Goal: Information Seeking & Learning: Find specific page/section

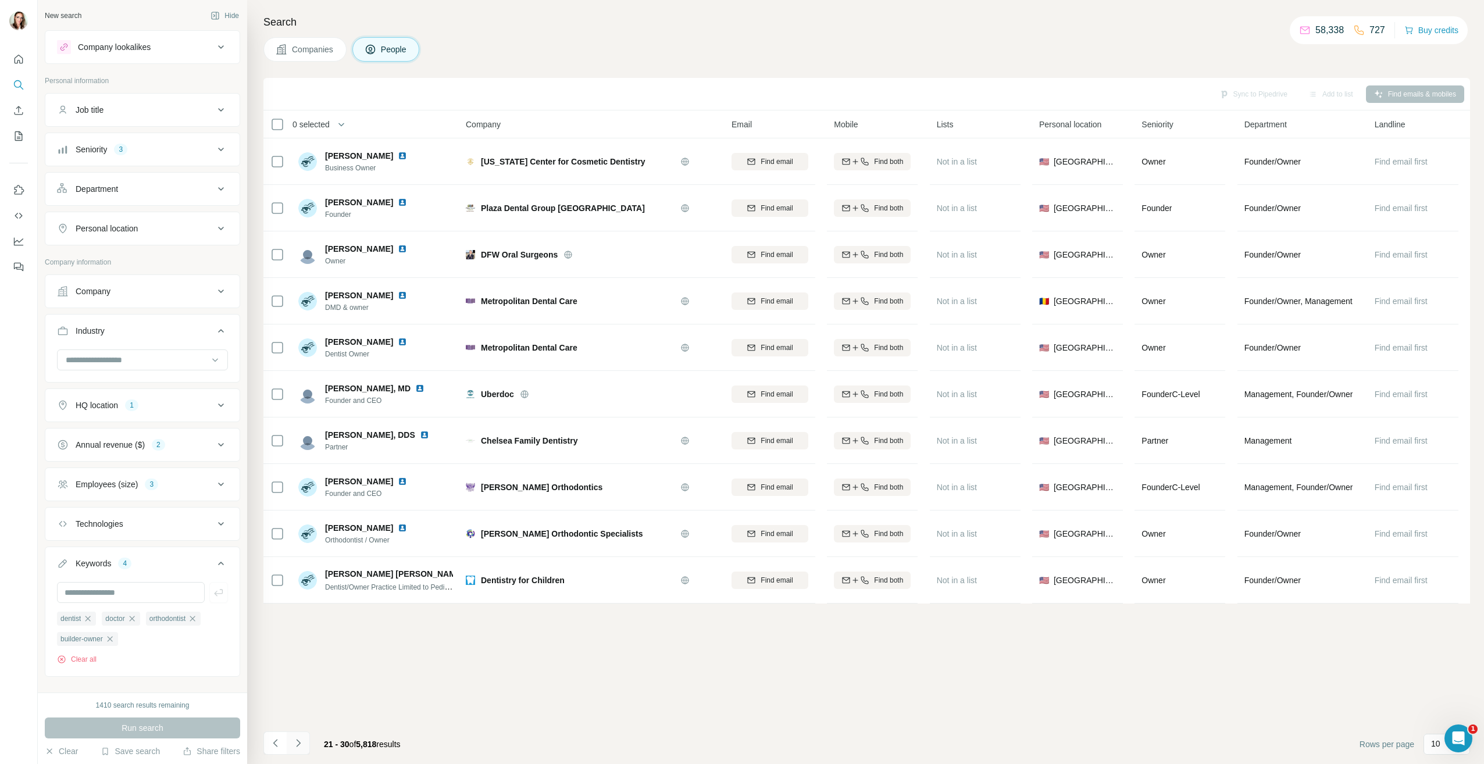
click at [302, 743] on icon "Navigate to next page" at bounding box center [299, 743] width 12 height 12
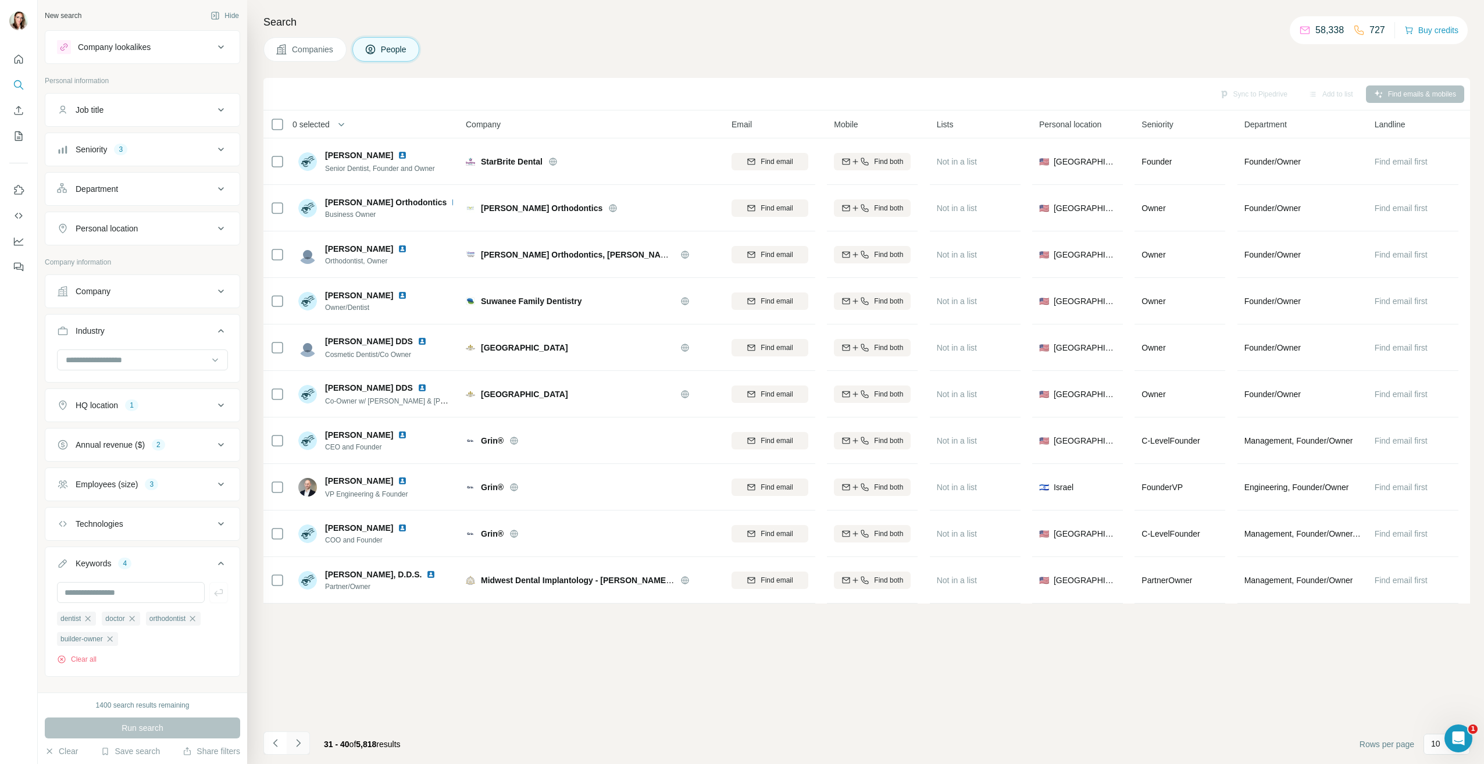
click at [298, 748] on icon "Navigate to next page" at bounding box center [299, 743] width 12 height 12
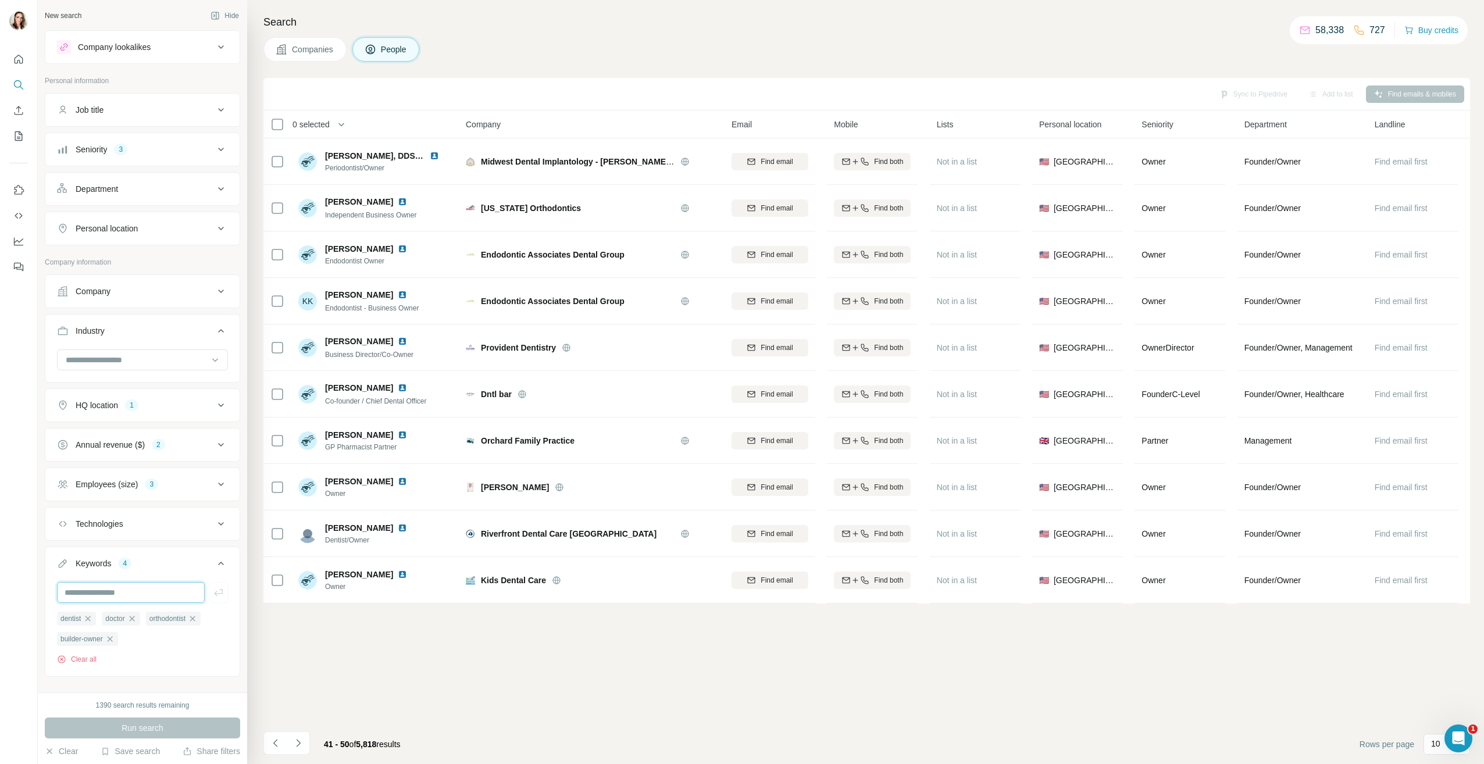
click at [110, 591] on input "text" at bounding box center [131, 592] width 148 height 21
type input "**********"
click at [213, 593] on icon "button" at bounding box center [219, 593] width 12 height 12
click at [95, 620] on div "dentist" at bounding box center [76, 619] width 39 height 14
click at [136, 616] on icon "button" at bounding box center [131, 618] width 9 height 9
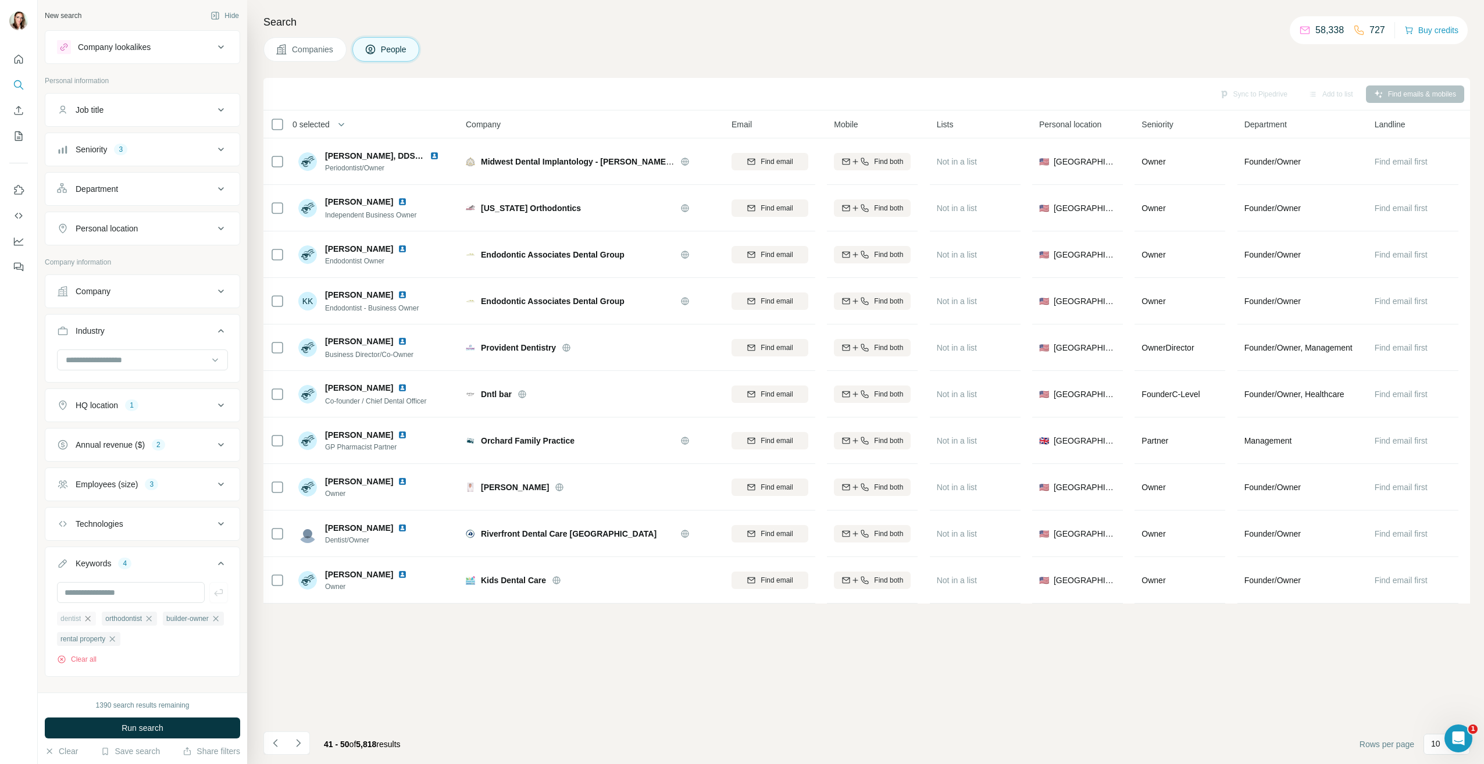
click at [91, 617] on icon "button" at bounding box center [87, 618] width 9 height 9
click at [106, 621] on icon "button" at bounding box center [103, 618] width 5 height 5
click at [140, 595] on input "text" at bounding box center [131, 592] width 148 height 21
type input "**********"
click at [227, 587] on button "button" at bounding box center [218, 592] width 19 height 21
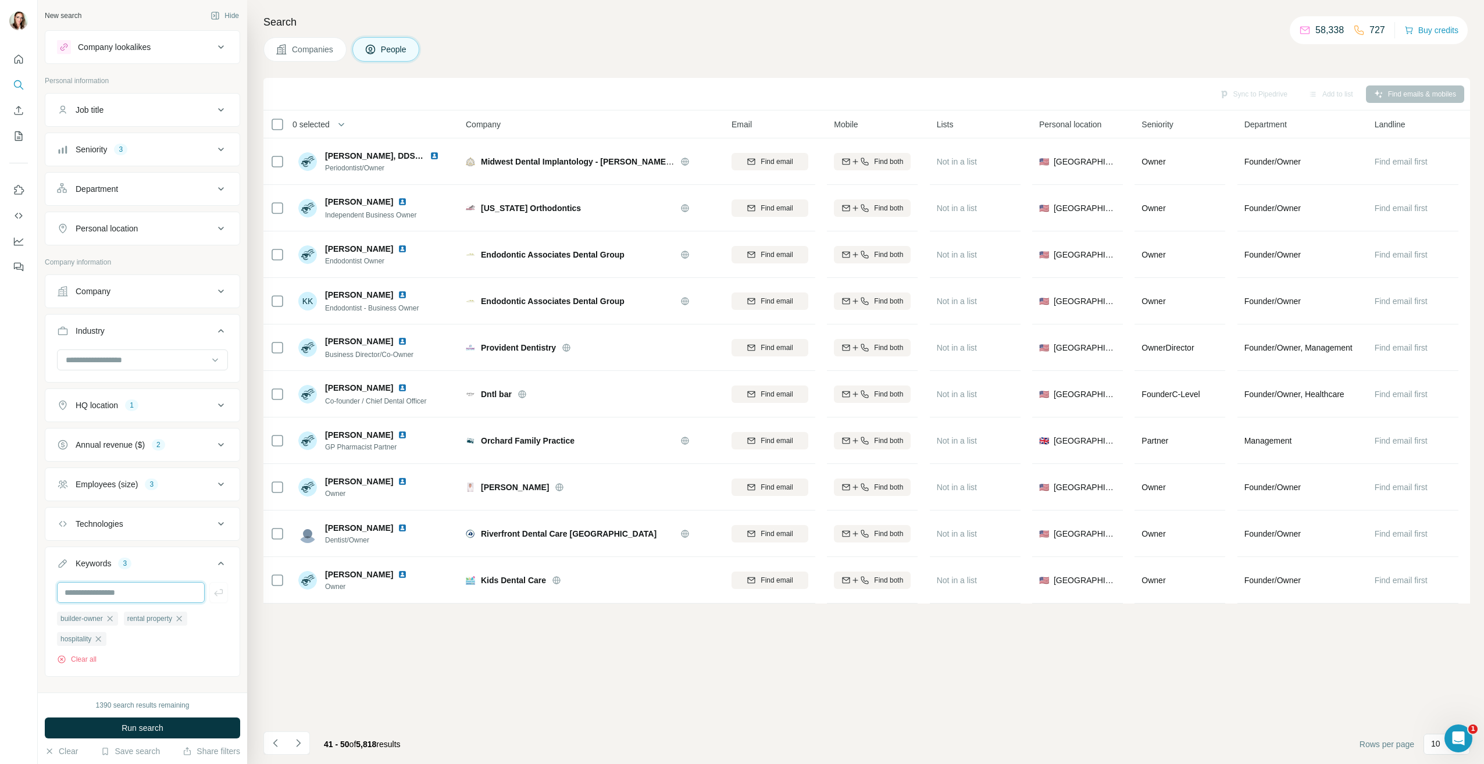
click at [145, 590] on input "text" at bounding box center [131, 592] width 148 height 21
type input "**********"
click at [213, 596] on icon "button" at bounding box center [219, 593] width 12 height 12
click at [167, 356] on input at bounding box center [137, 360] width 144 height 13
click at [113, 358] on input at bounding box center [137, 360] width 144 height 13
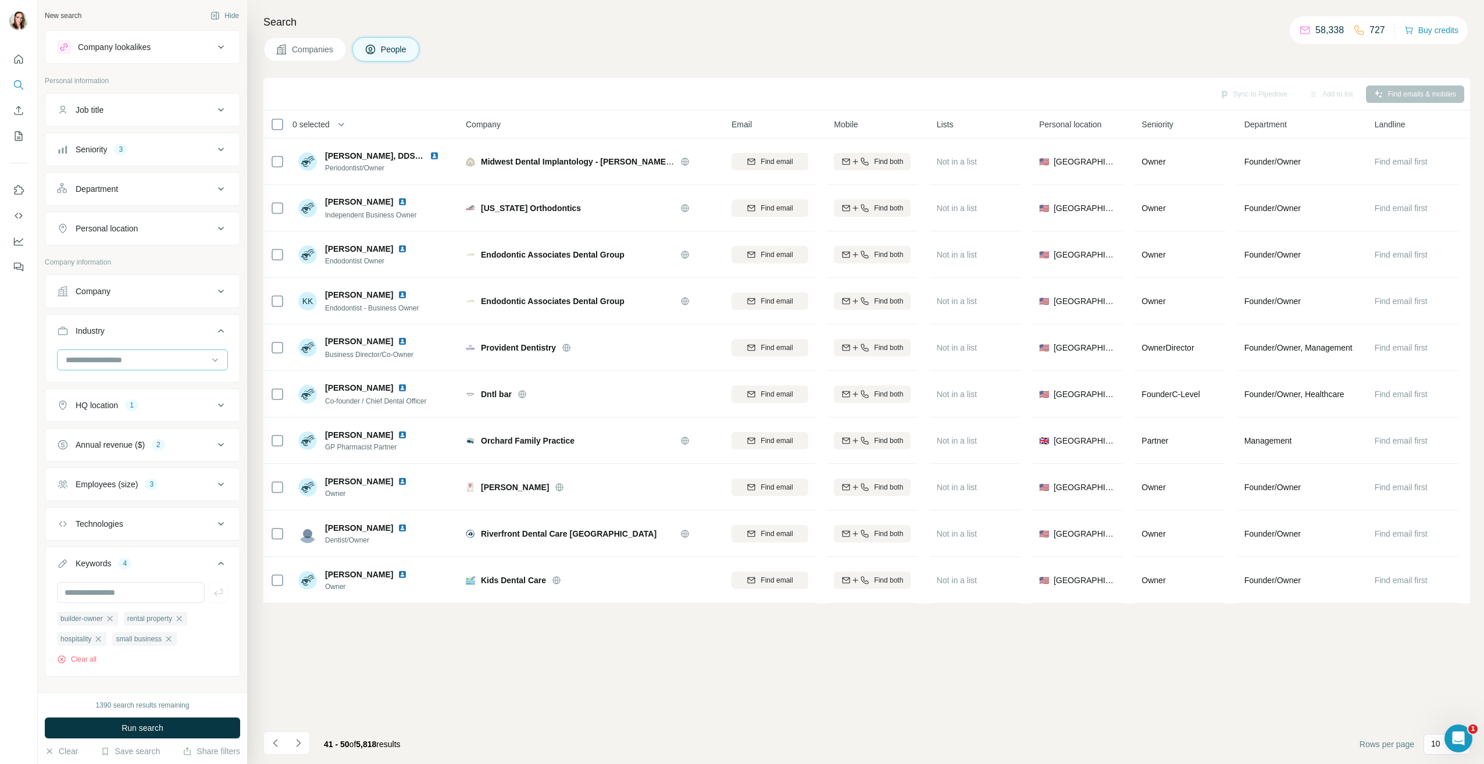
click at [113, 358] on input at bounding box center [137, 360] width 144 height 13
type input "*****"
click at [118, 408] on div "Hospitality" at bounding box center [138, 407] width 142 height 12
click at [117, 355] on input at bounding box center [137, 360] width 144 height 13
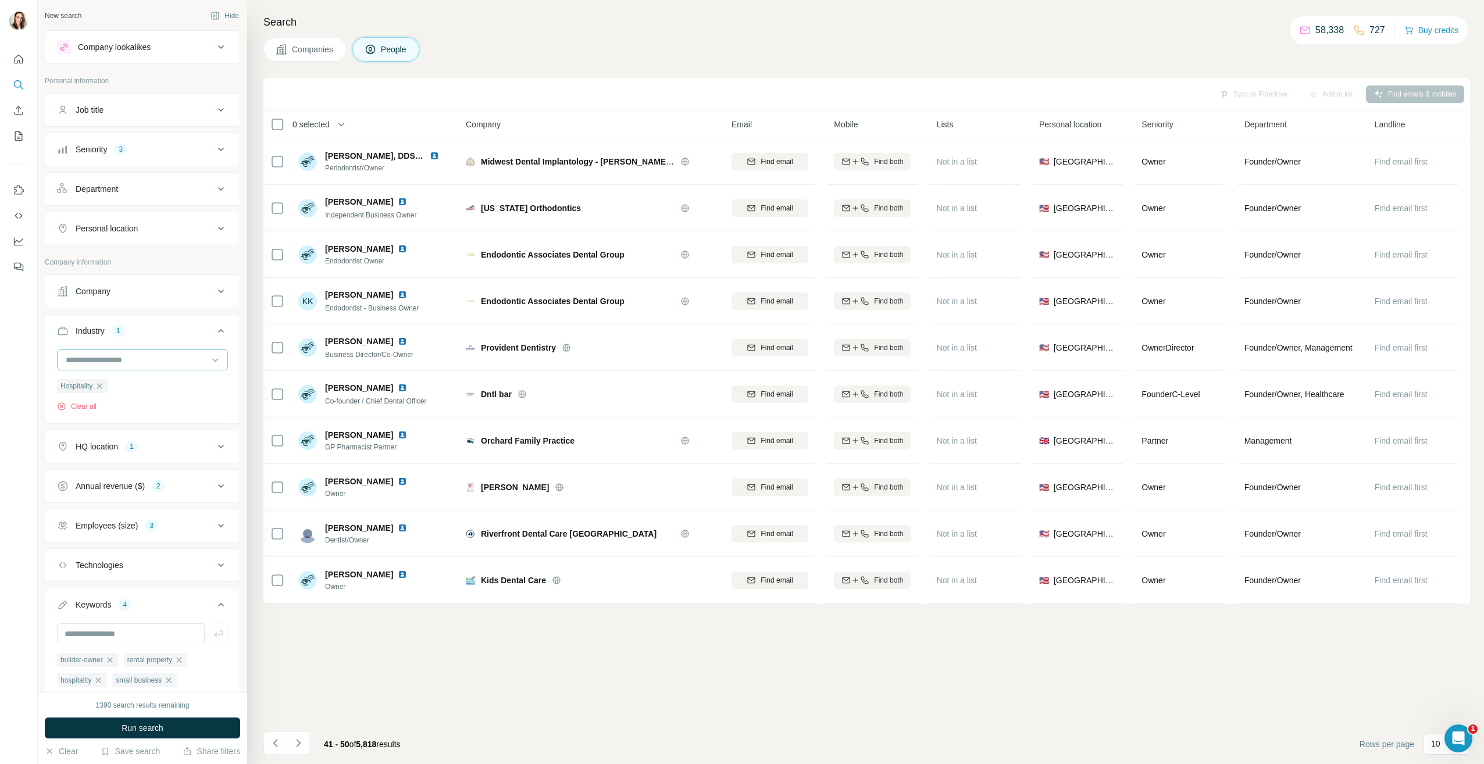
click at [117, 355] on input at bounding box center [137, 360] width 144 height 13
click at [103, 357] on input at bounding box center [137, 360] width 144 height 13
drag, startPoint x: 102, startPoint y: 356, endPoint x: 87, endPoint y: 354, distance: 15.3
click at [87, 354] on input at bounding box center [137, 360] width 144 height 13
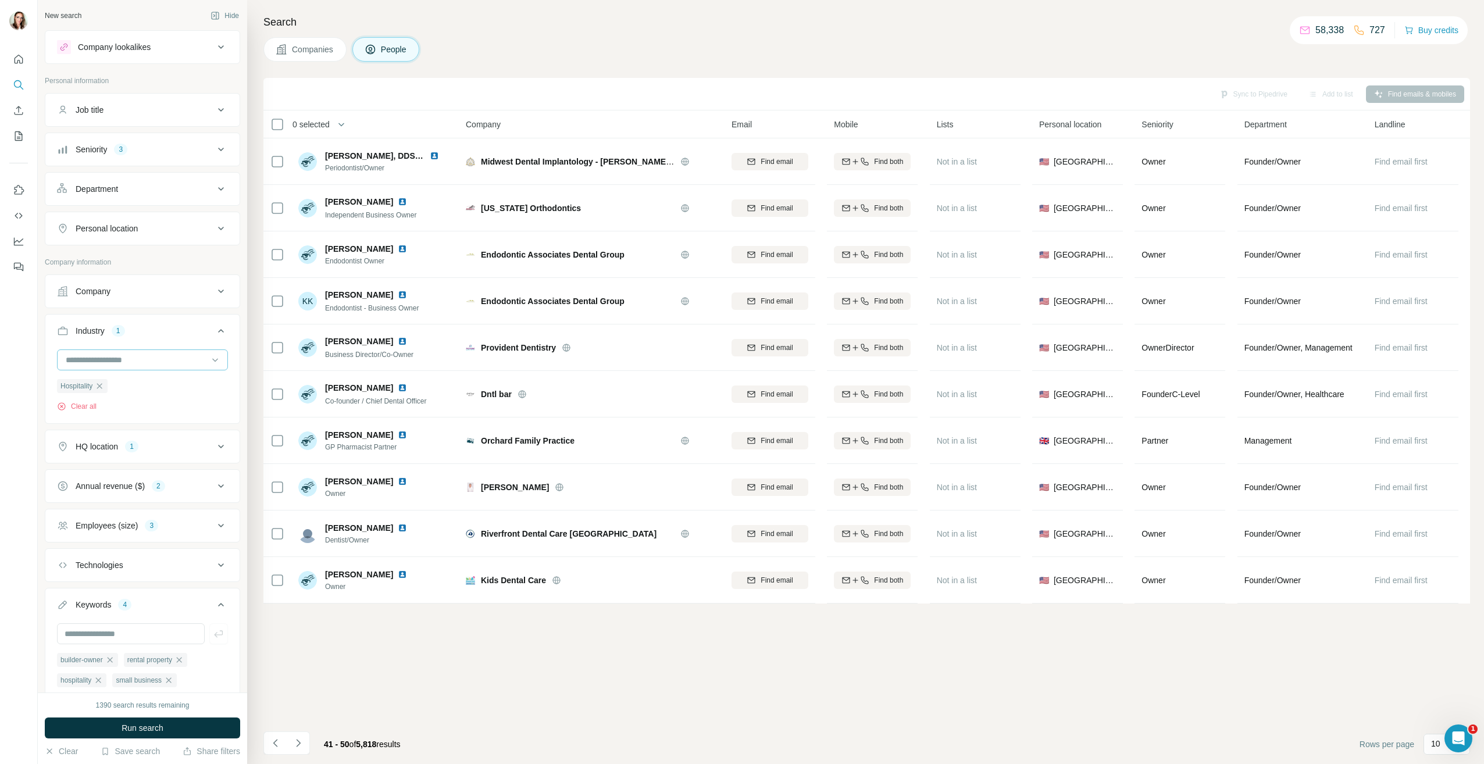
click at [90, 361] on input at bounding box center [137, 360] width 144 height 13
click at [209, 359] on icon at bounding box center [215, 360] width 12 height 12
type input "*******"
click at [151, 430] on p "Real Estate Investment" at bounding box center [109, 428] width 84 height 12
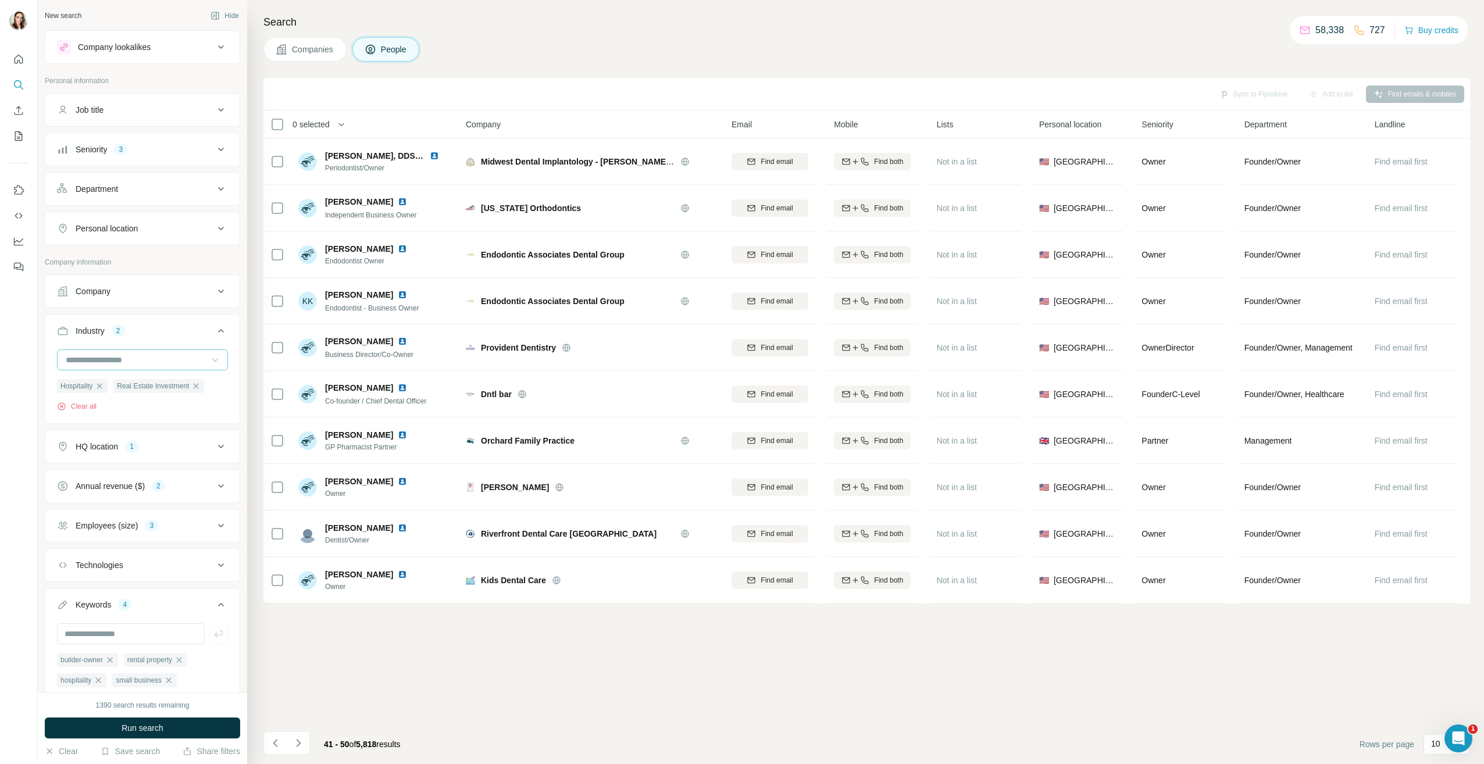
click at [159, 358] on input at bounding box center [137, 360] width 144 height 13
click at [209, 358] on icon at bounding box center [215, 360] width 12 height 12
drag, startPoint x: 206, startPoint y: 358, endPoint x: 164, endPoint y: 361, distance: 42.5
click at [164, 361] on input at bounding box center [137, 360] width 144 height 13
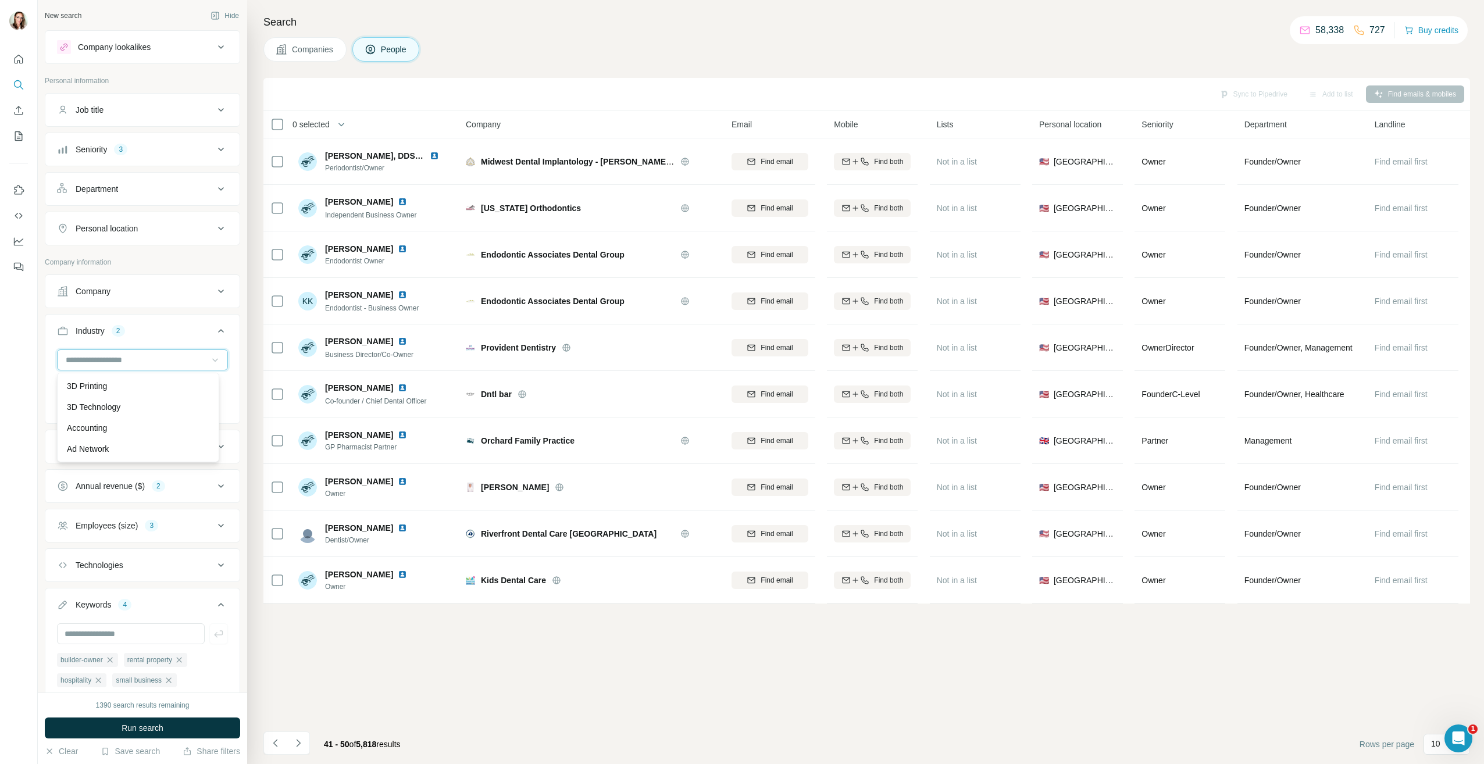
click at [164, 361] on input at bounding box center [137, 360] width 144 height 13
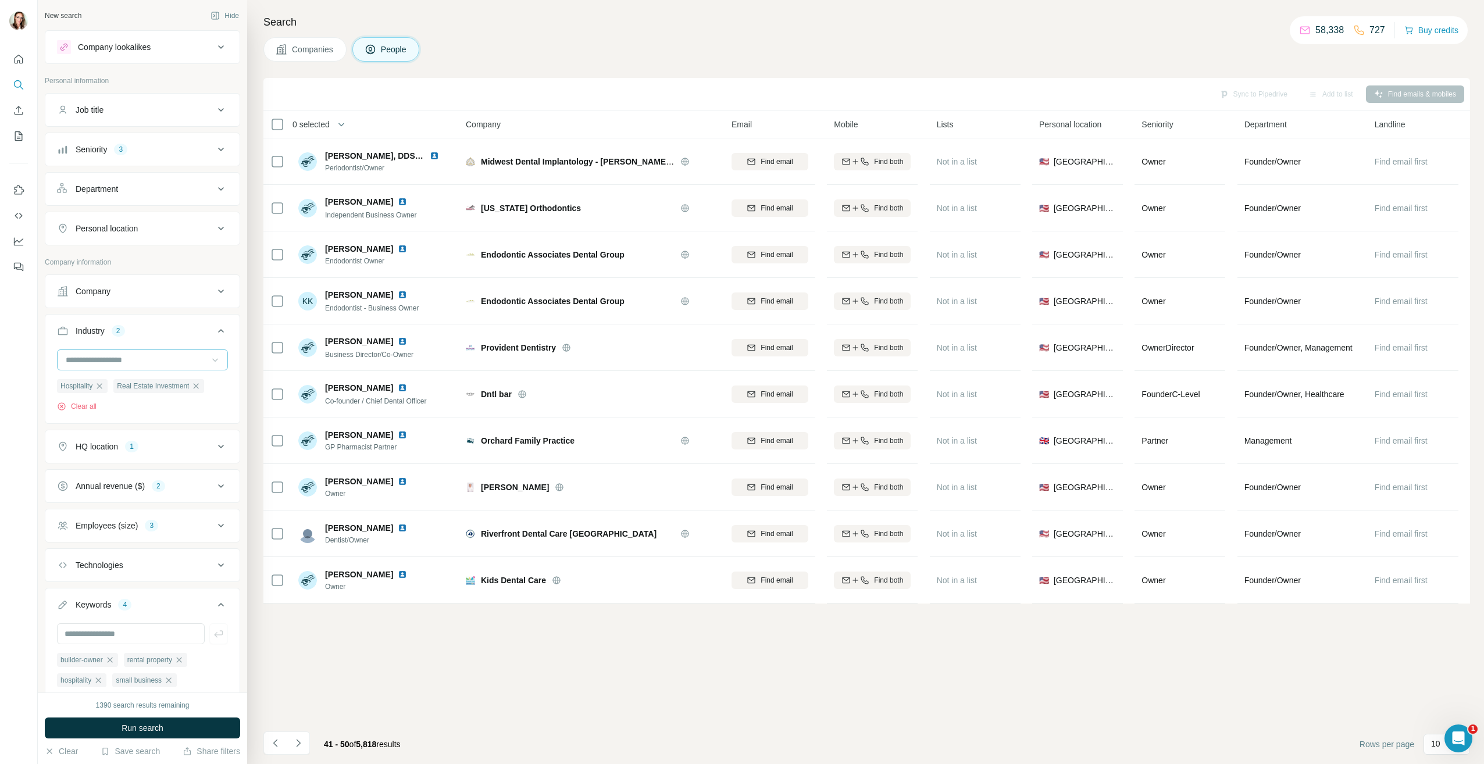
click at [164, 361] on input at bounding box center [137, 360] width 144 height 13
type input "********"
click at [161, 410] on div "Property Development" at bounding box center [138, 407] width 142 height 12
click at [127, 731] on span "Run search" at bounding box center [143, 728] width 42 height 12
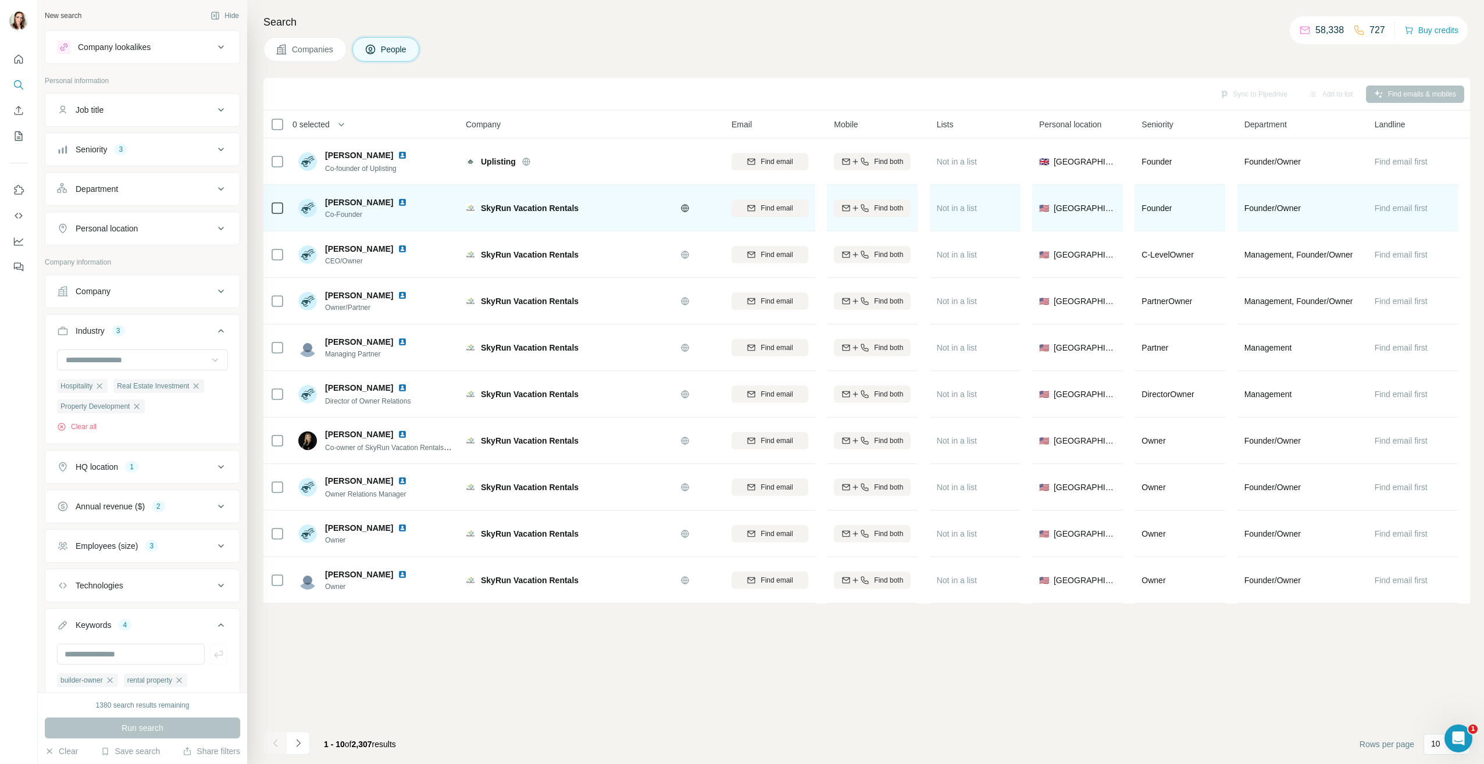
click at [398, 202] on img at bounding box center [402, 202] width 9 height 9
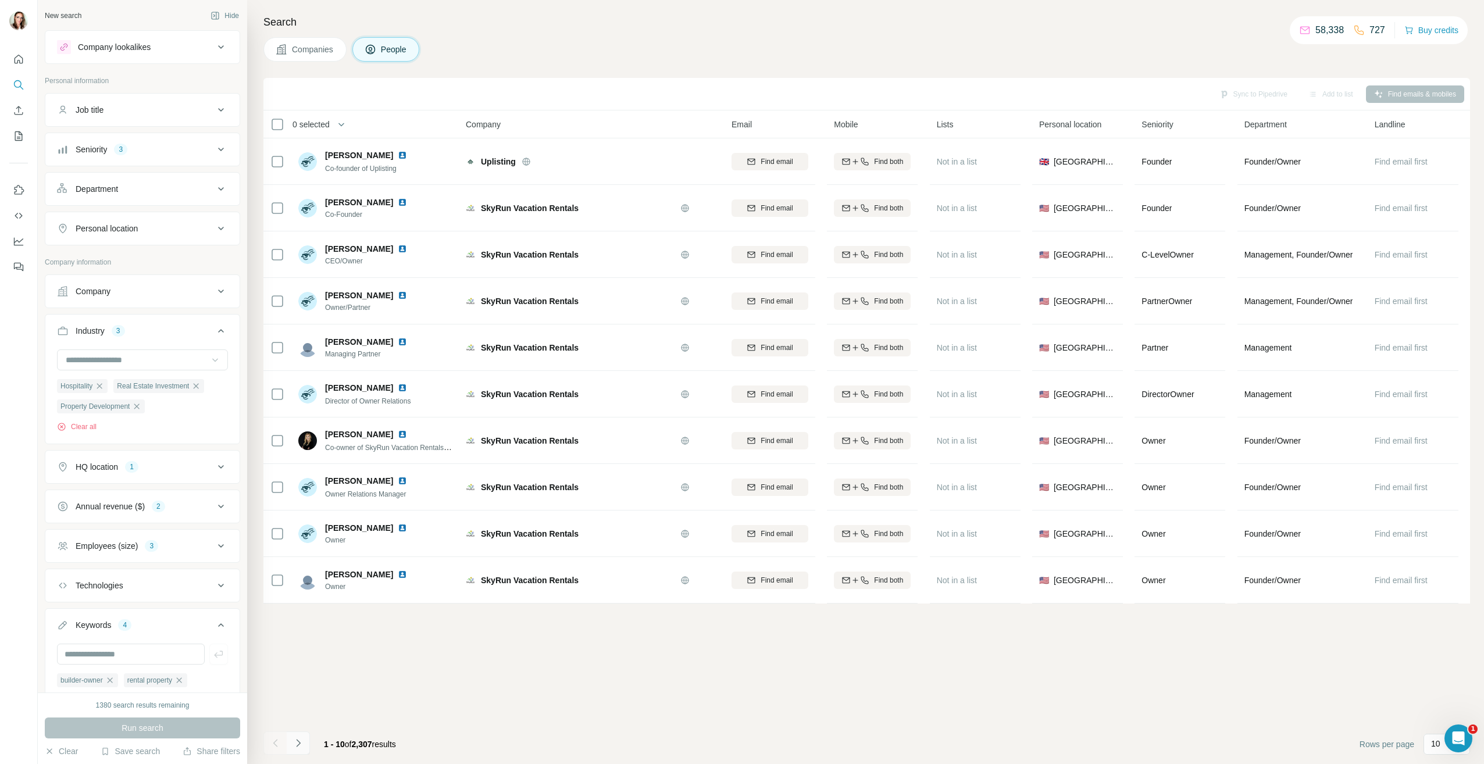
click at [299, 747] on icon "Navigate to next page" at bounding box center [299, 743] width 12 height 12
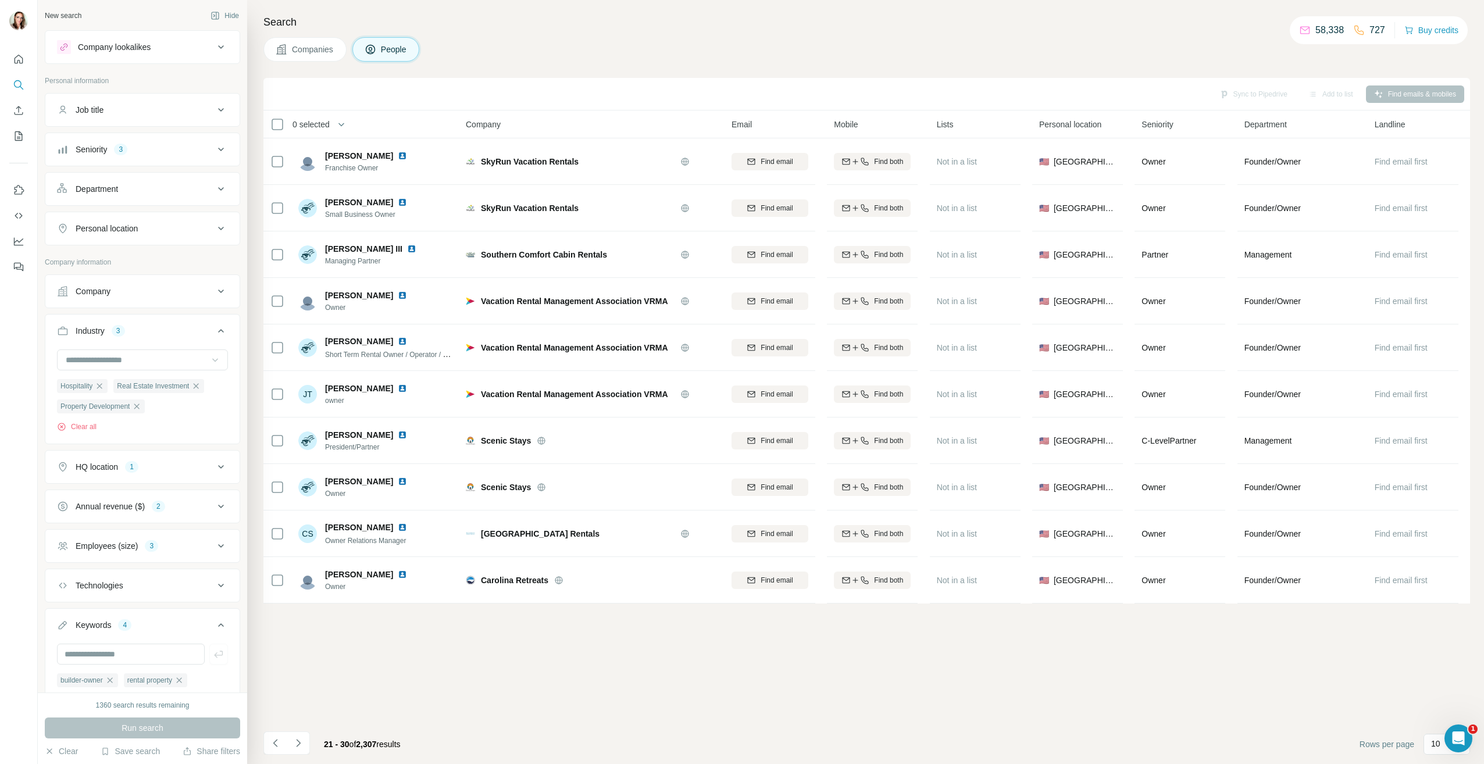
click at [151, 544] on div "3" at bounding box center [151, 546] width 13 height 10
click at [69, 615] on icon at bounding box center [64, 615] width 12 height 12
click at [140, 732] on span "Run search" at bounding box center [143, 728] width 42 height 12
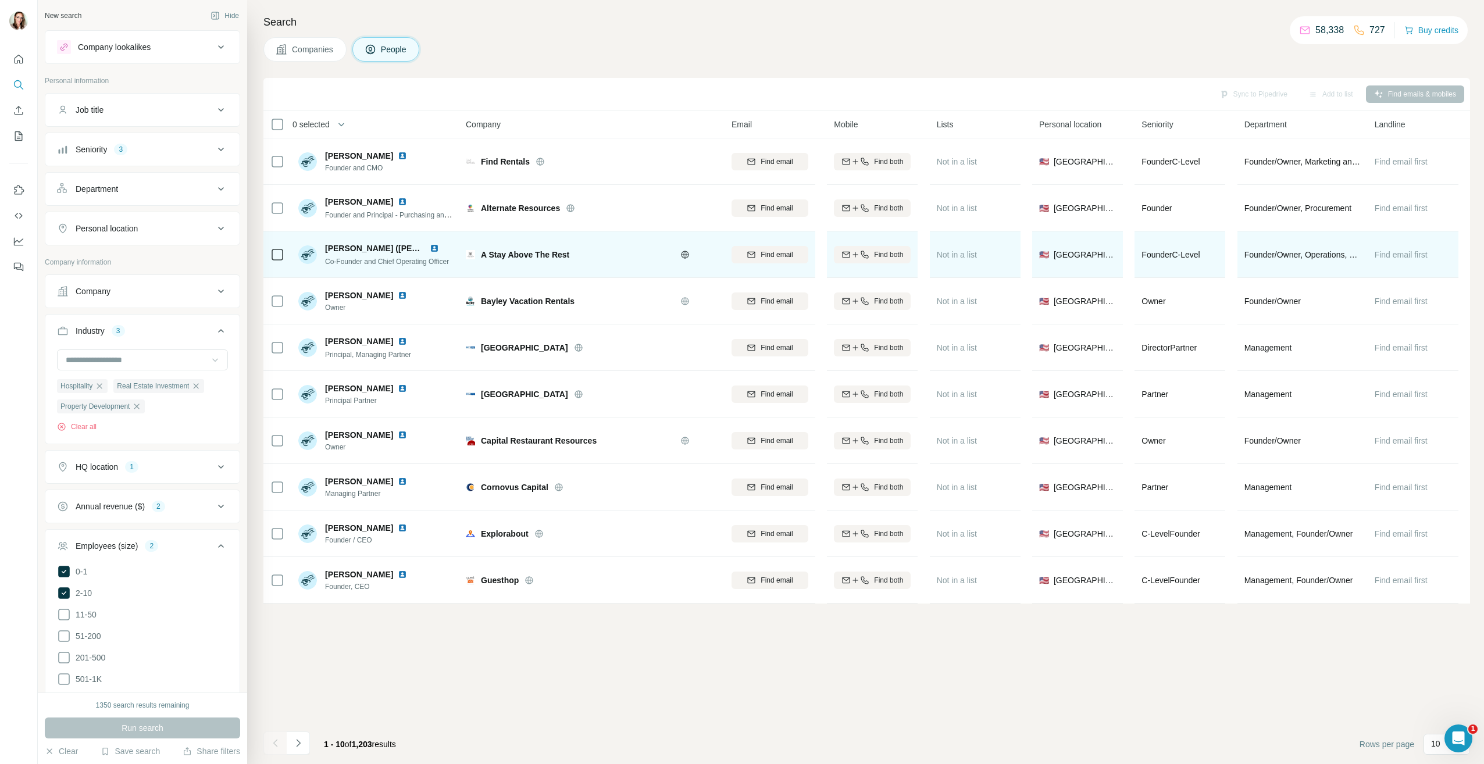
click at [434, 248] on img at bounding box center [434, 248] width 9 height 9
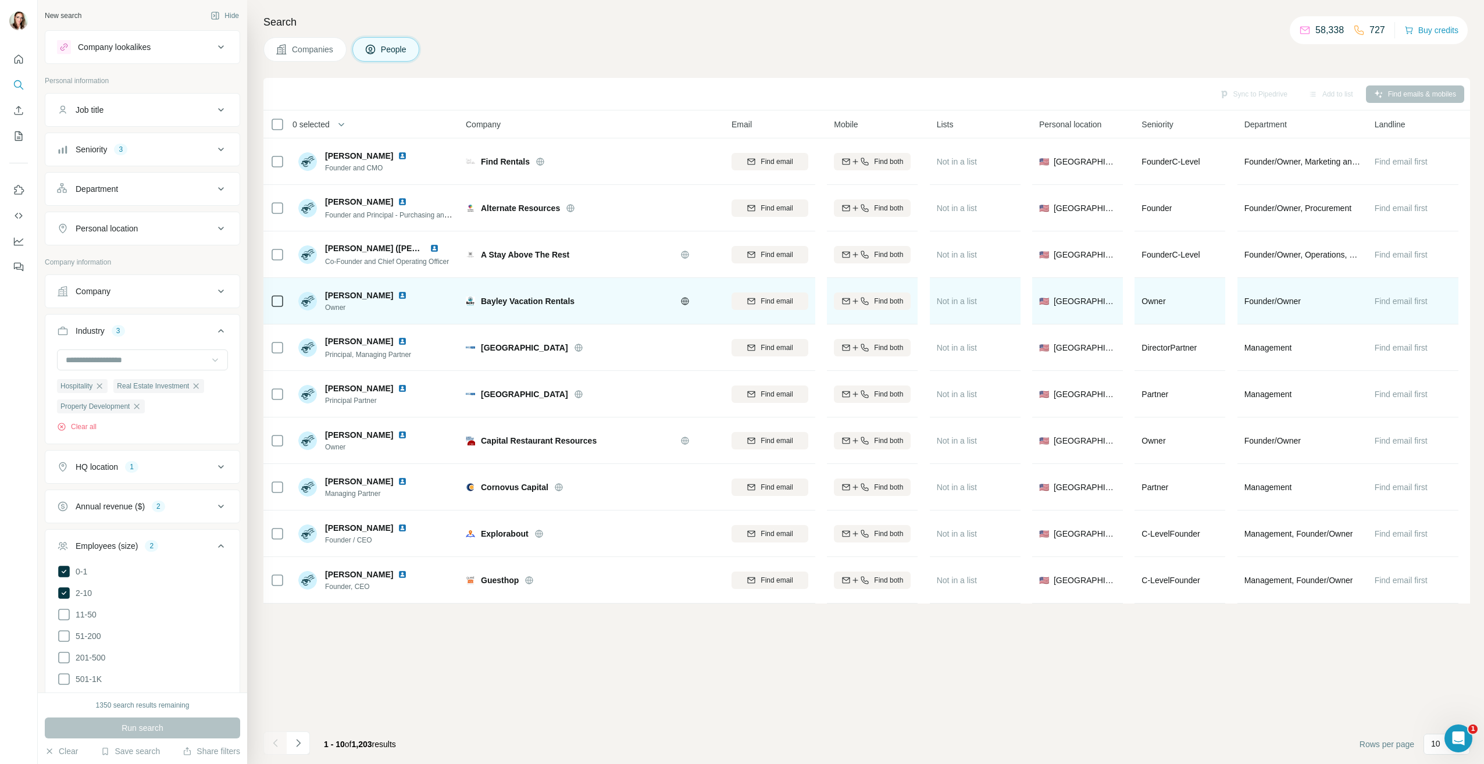
click at [398, 299] on img at bounding box center [402, 295] width 9 height 9
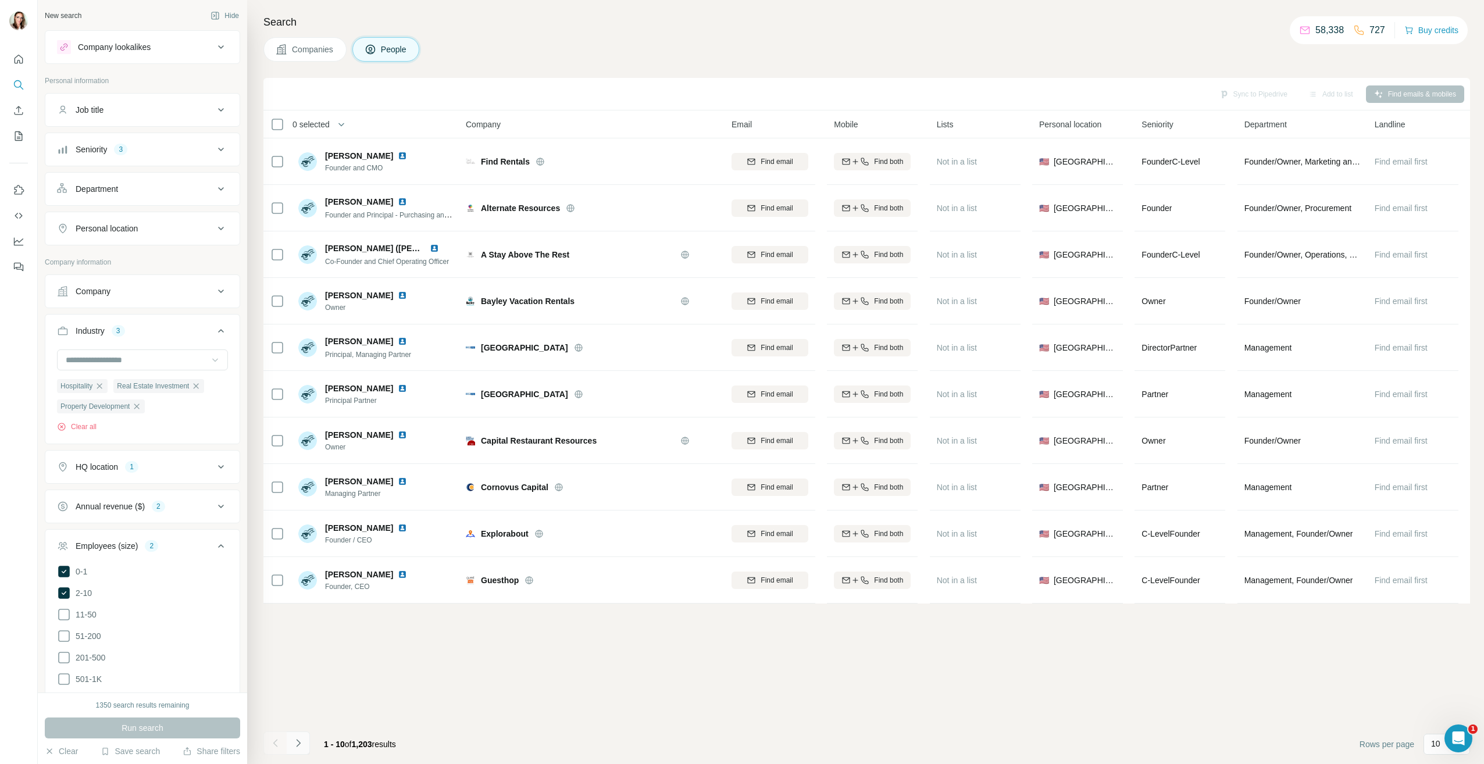
click at [299, 744] on icon "Navigate to next page" at bounding box center [298, 743] width 4 height 8
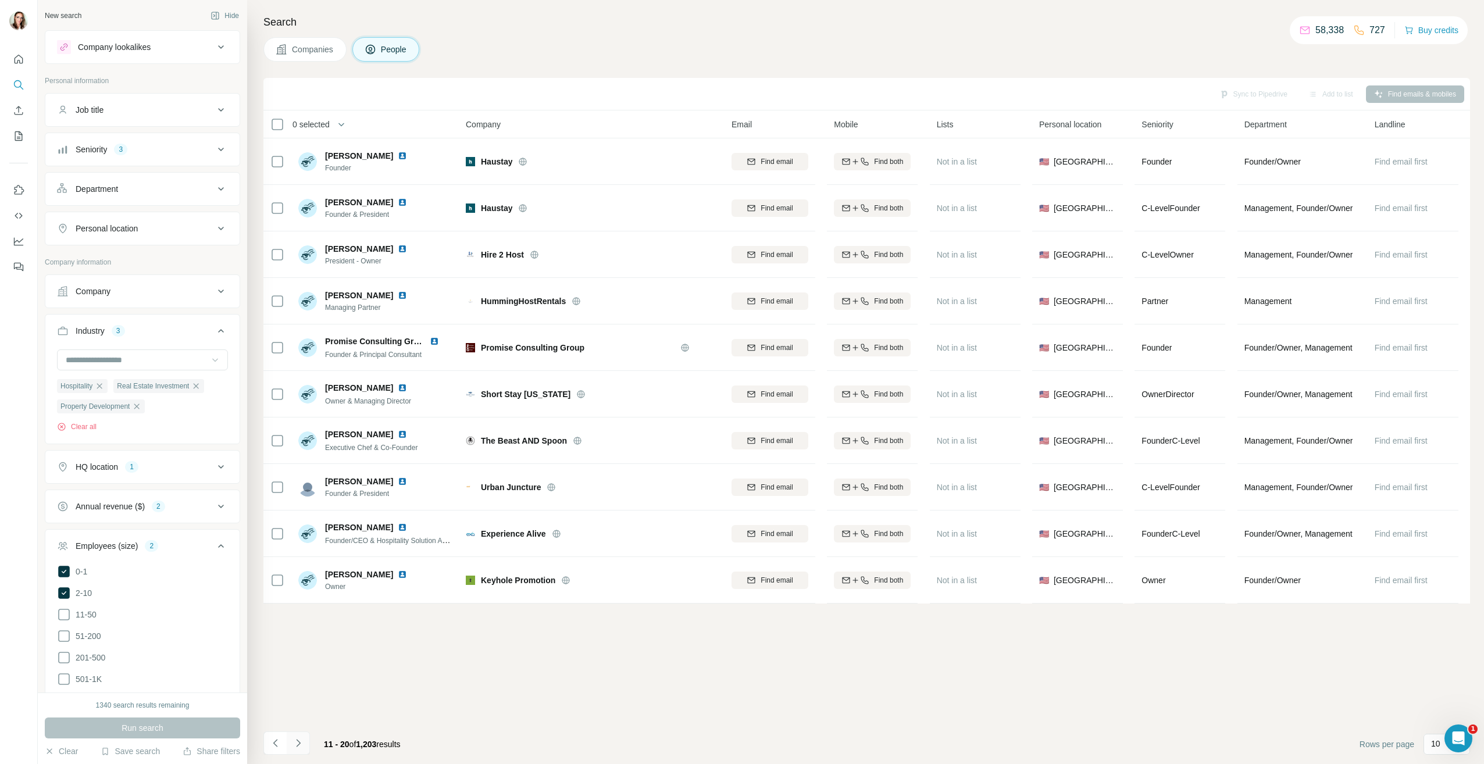
click at [301, 735] on button "Navigate to next page" at bounding box center [298, 743] width 23 height 23
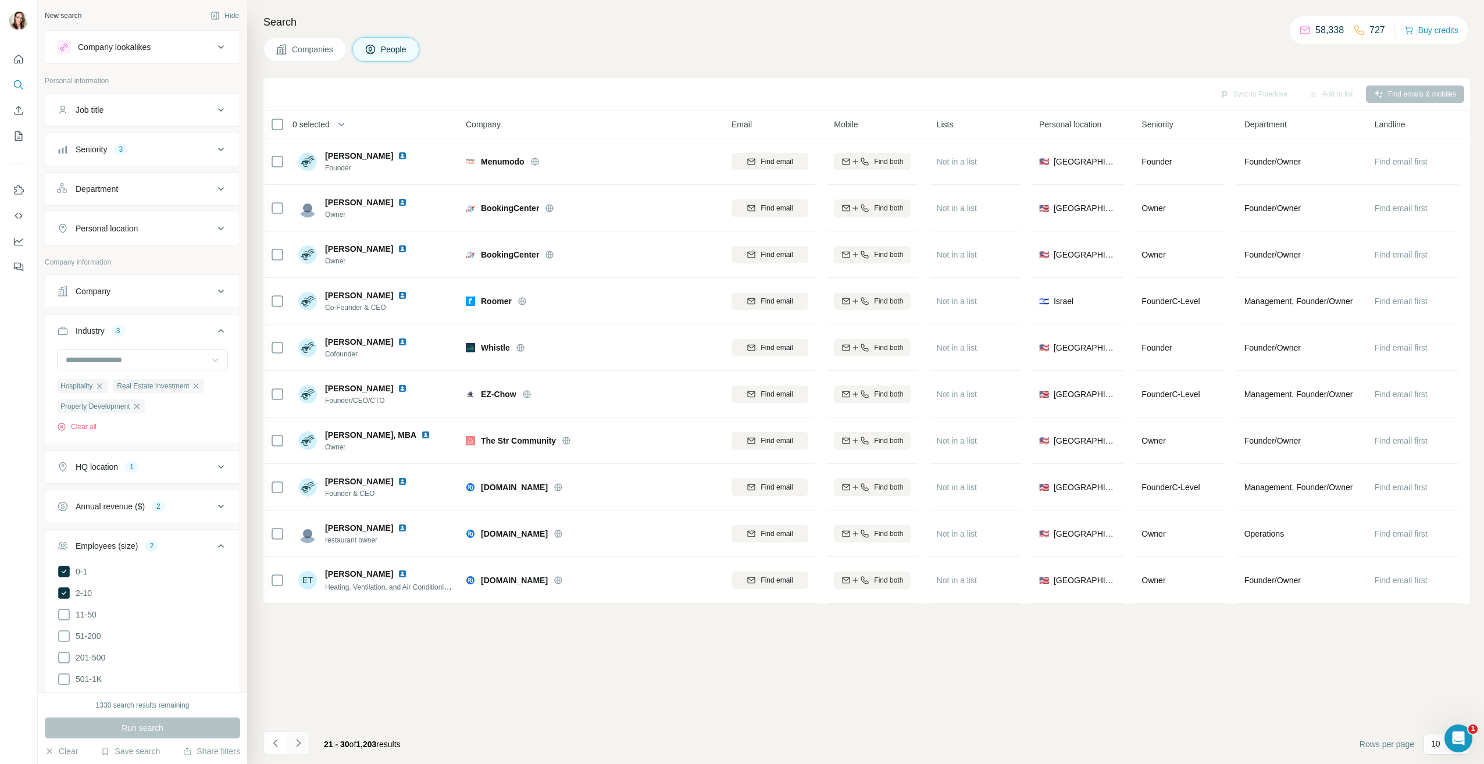
click at [302, 743] on icon "Navigate to next page" at bounding box center [299, 743] width 12 height 12
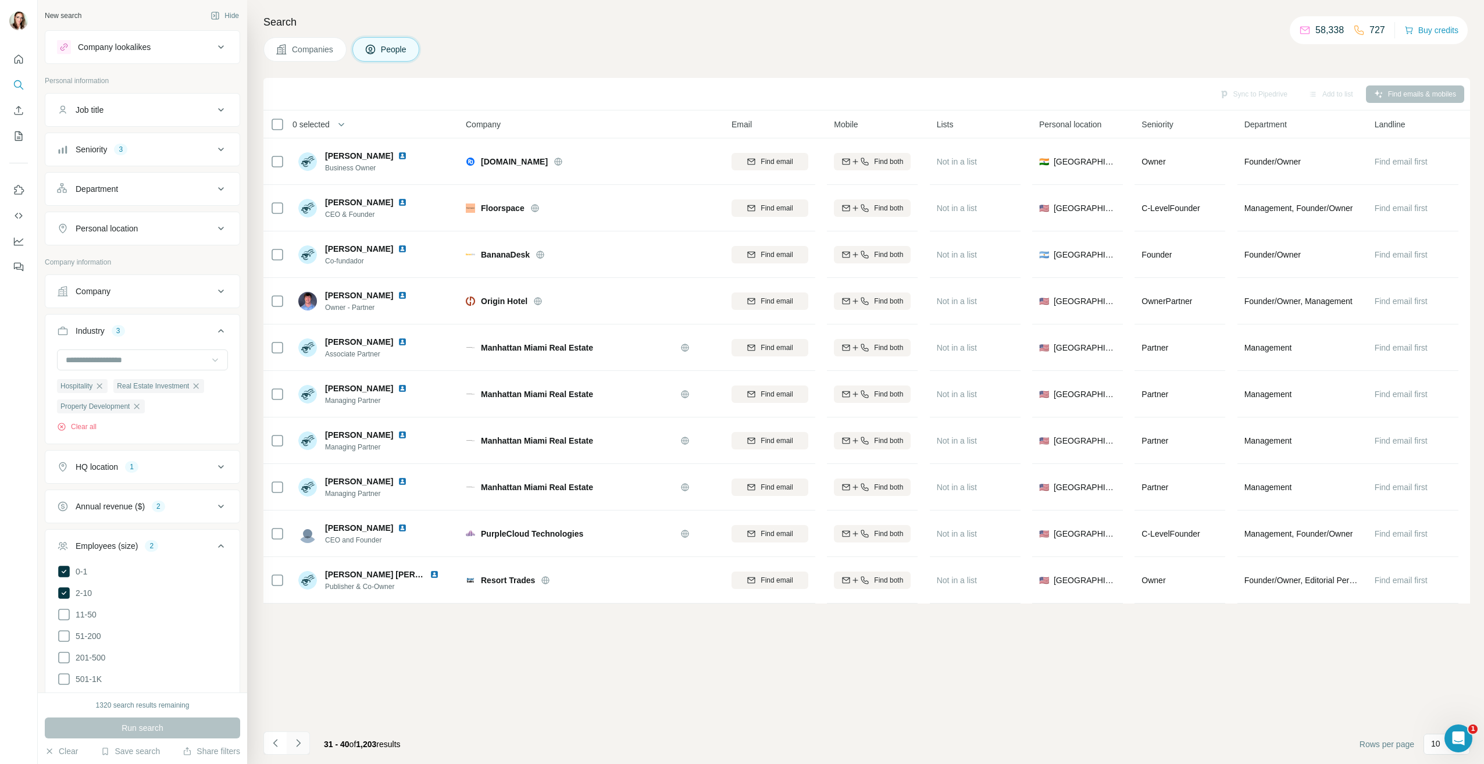
click at [302, 743] on icon "Navigate to next page" at bounding box center [299, 743] width 12 height 12
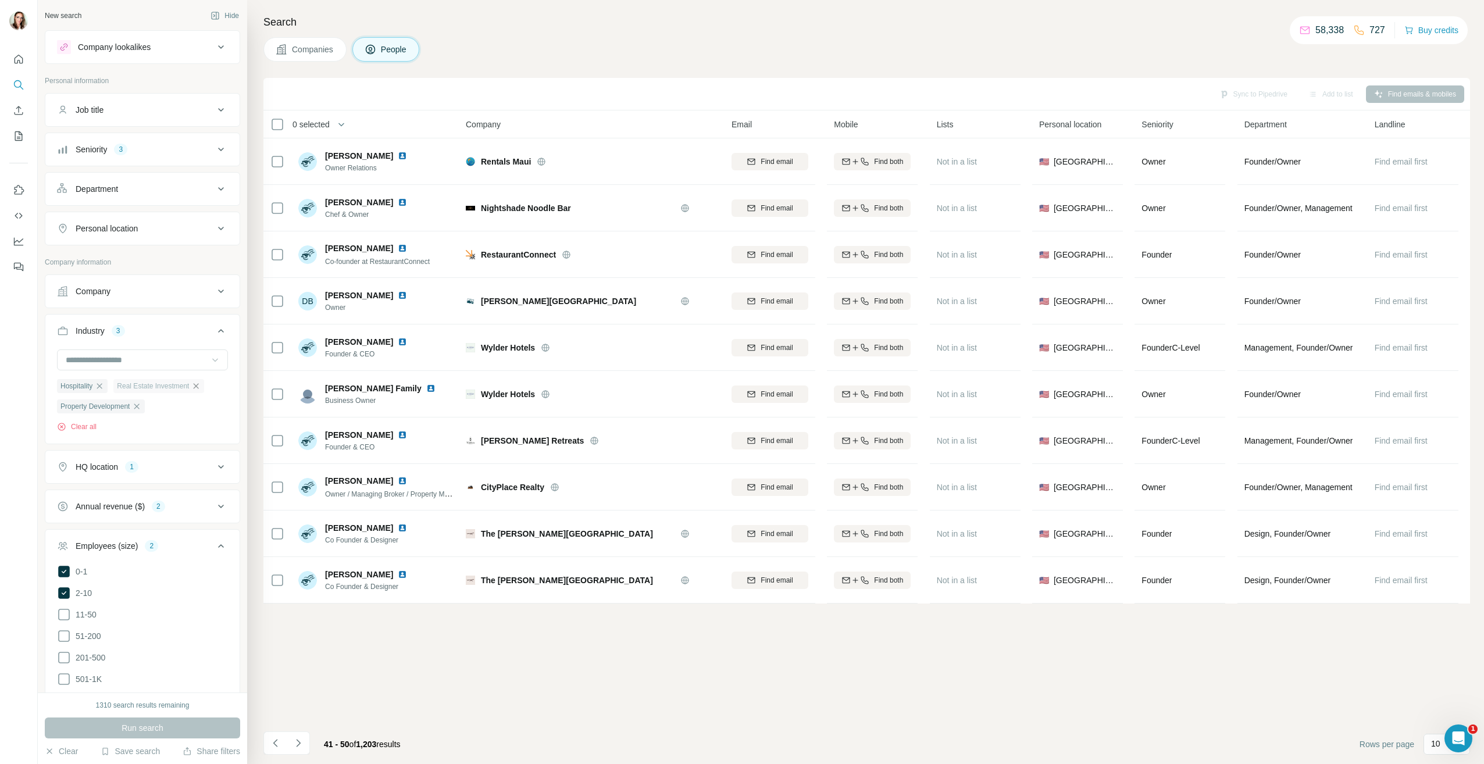
click at [201, 387] on icon "button" at bounding box center [195, 385] width 9 height 9
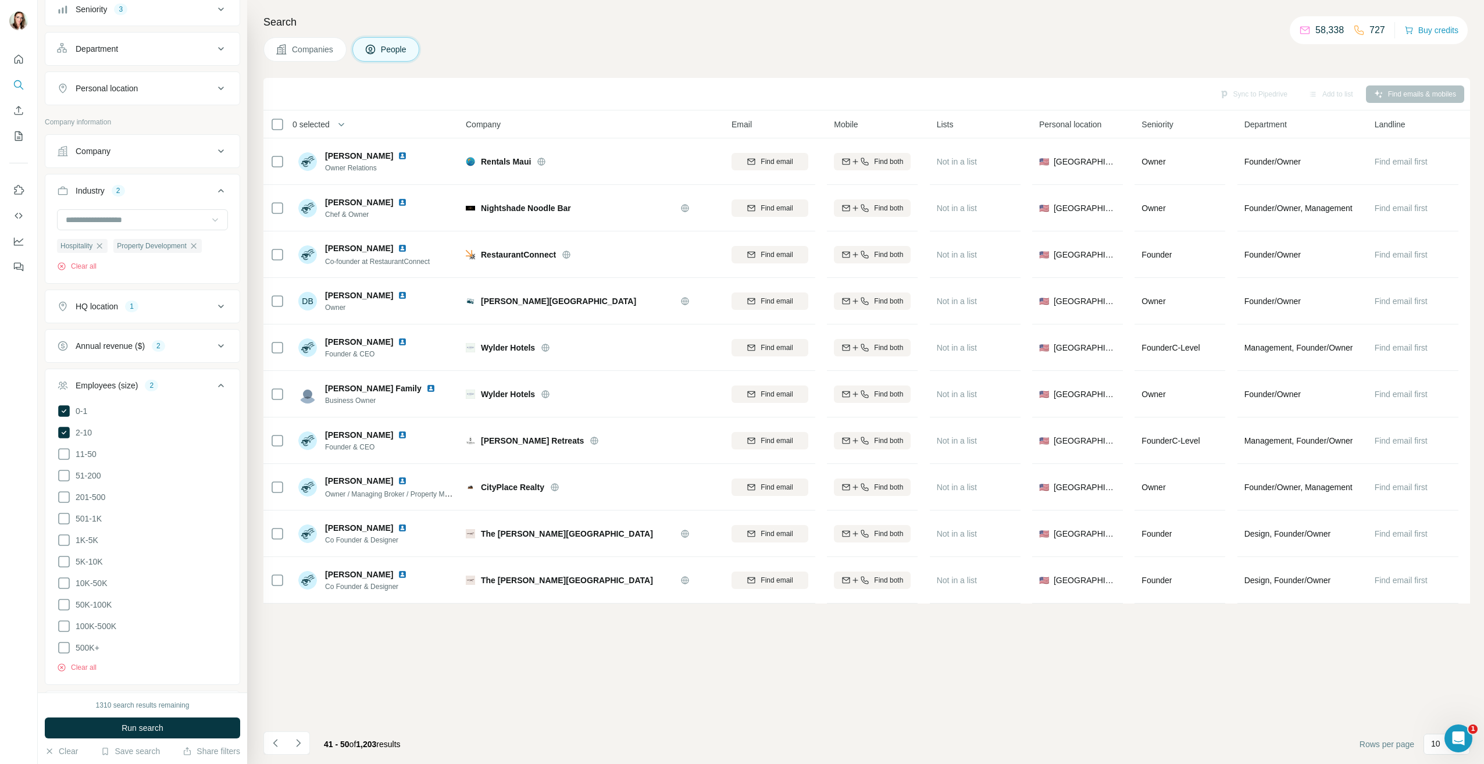
scroll to position [336, 0]
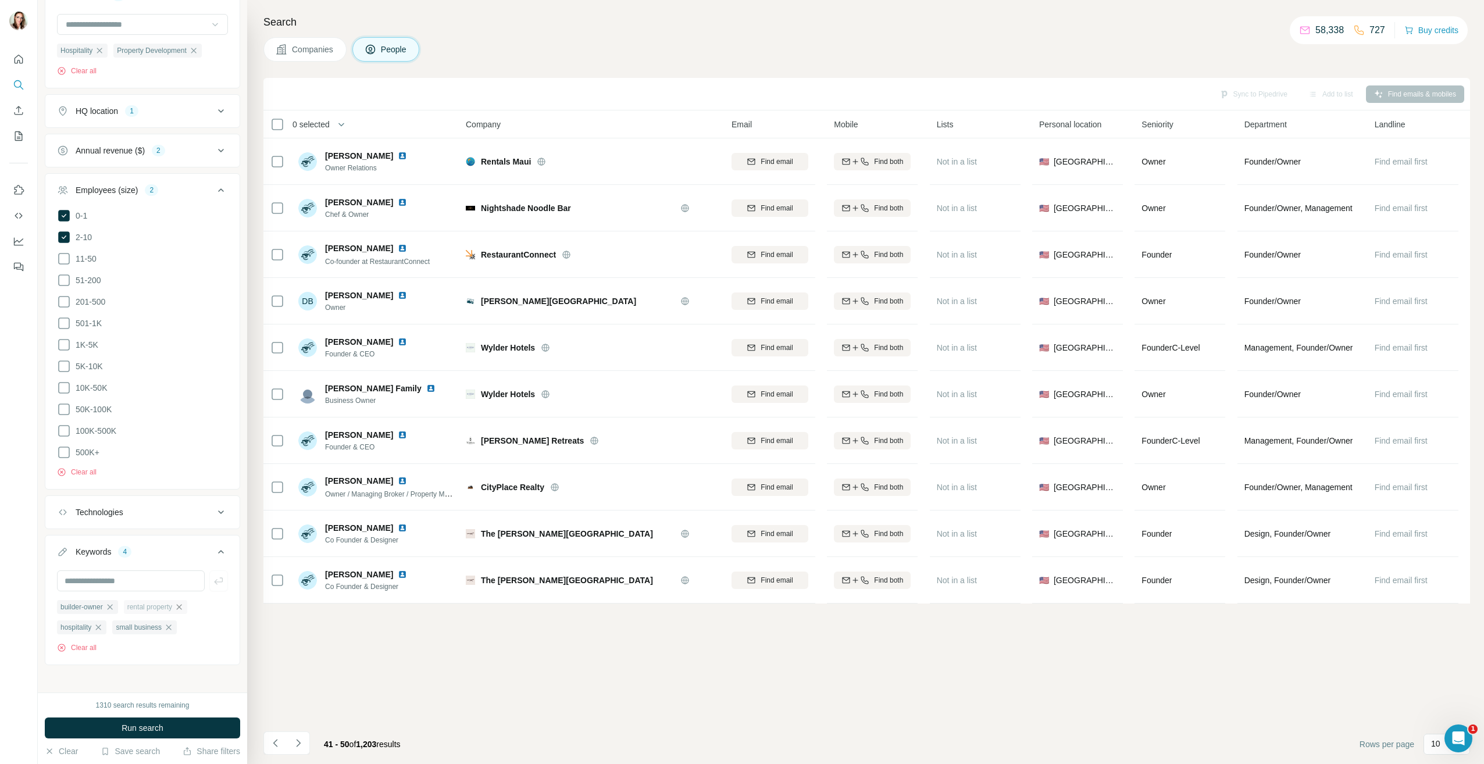
click at [184, 602] on icon "button" at bounding box center [178, 606] width 9 height 9
click at [108, 728] on button "Run search" at bounding box center [142, 728] width 195 height 21
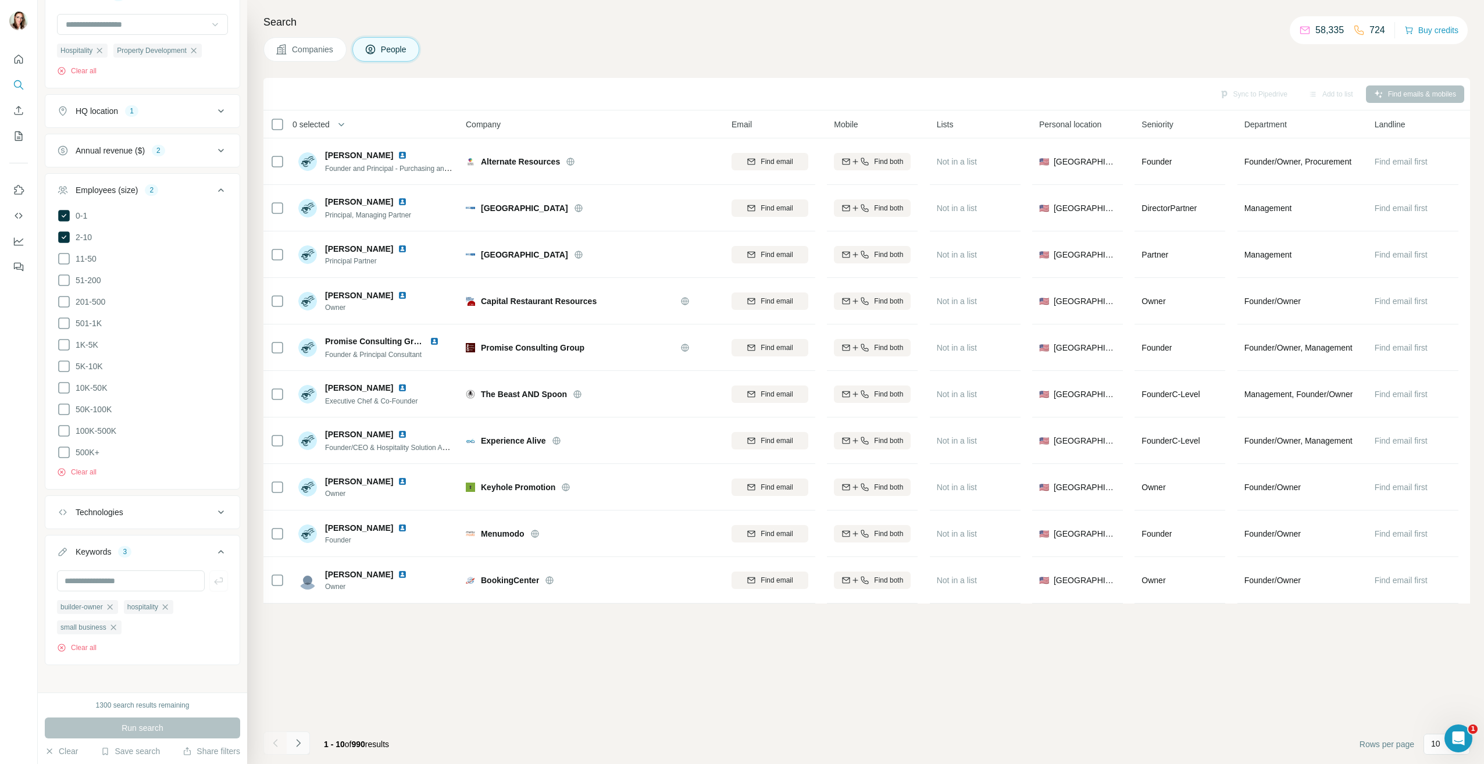
click at [304, 744] on icon "Navigate to next page" at bounding box center [299, 743] width 12 height 12
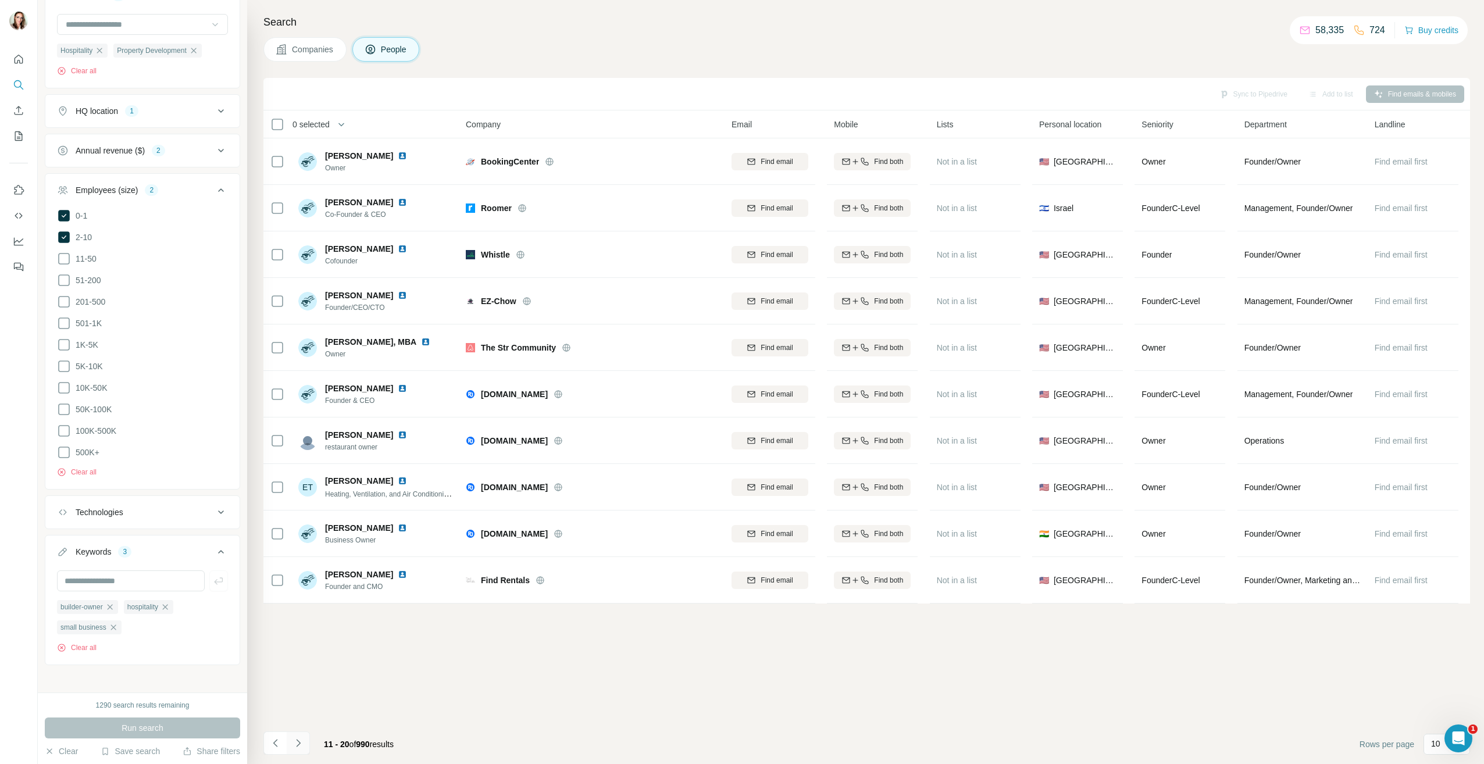
click at [304, 744] on icon "Navigate to next page" at bounding box center [299, 743] width 12 height 12
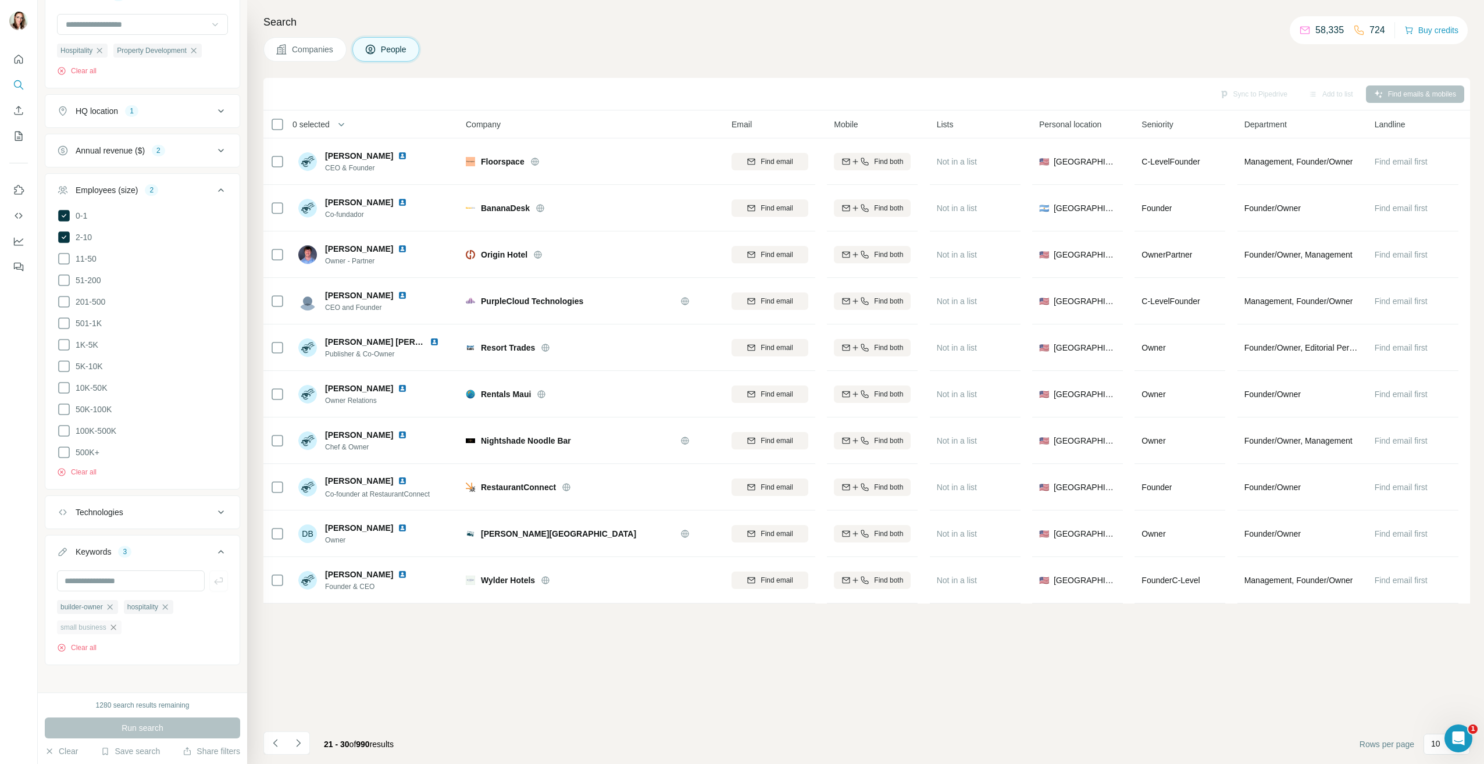
click at [117, 623] on icon "button" at bounding box center [113, 627] width 9 height 9
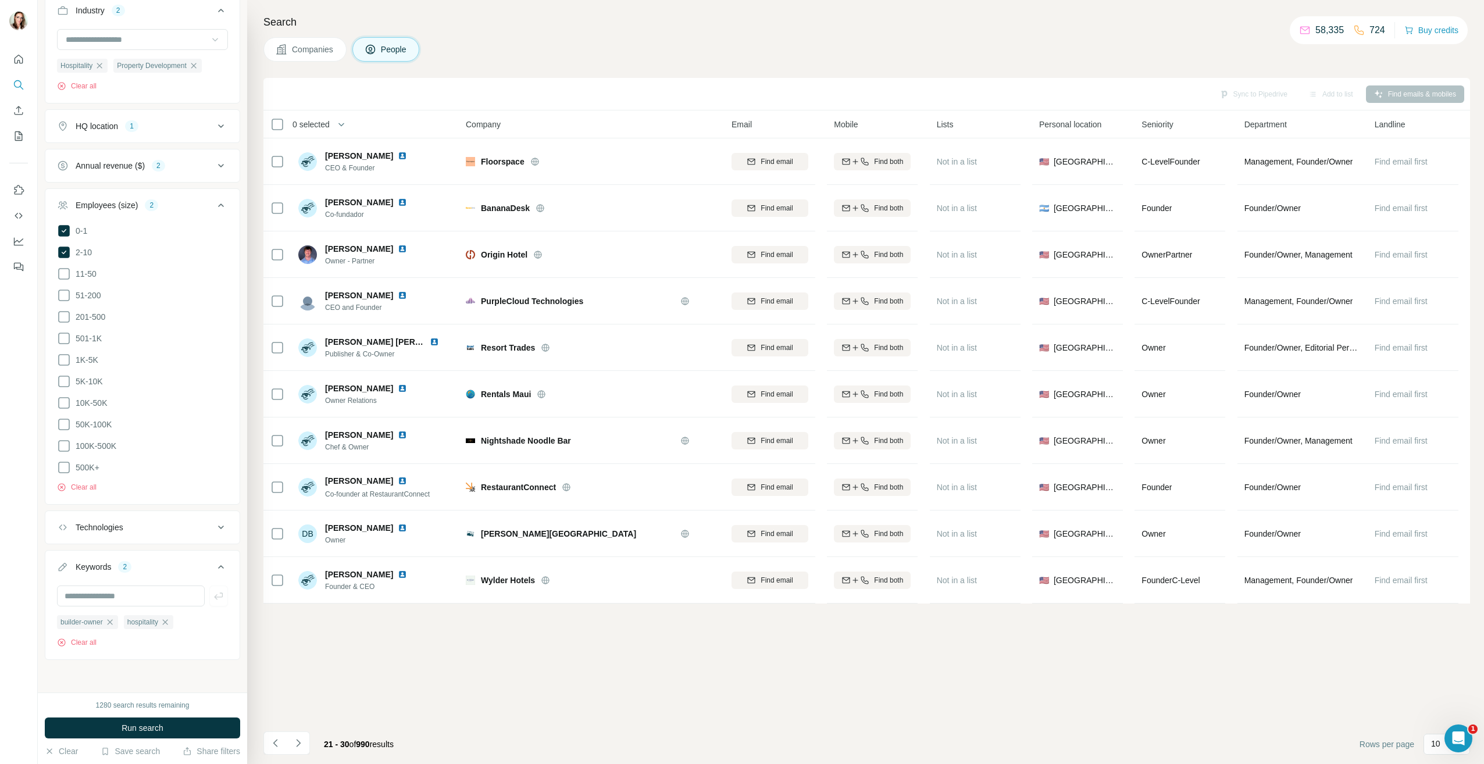
scroll to position [315, 0]
click at [185, 729] on button "Run search" at bounding box center [142, 728] width 195 height 21
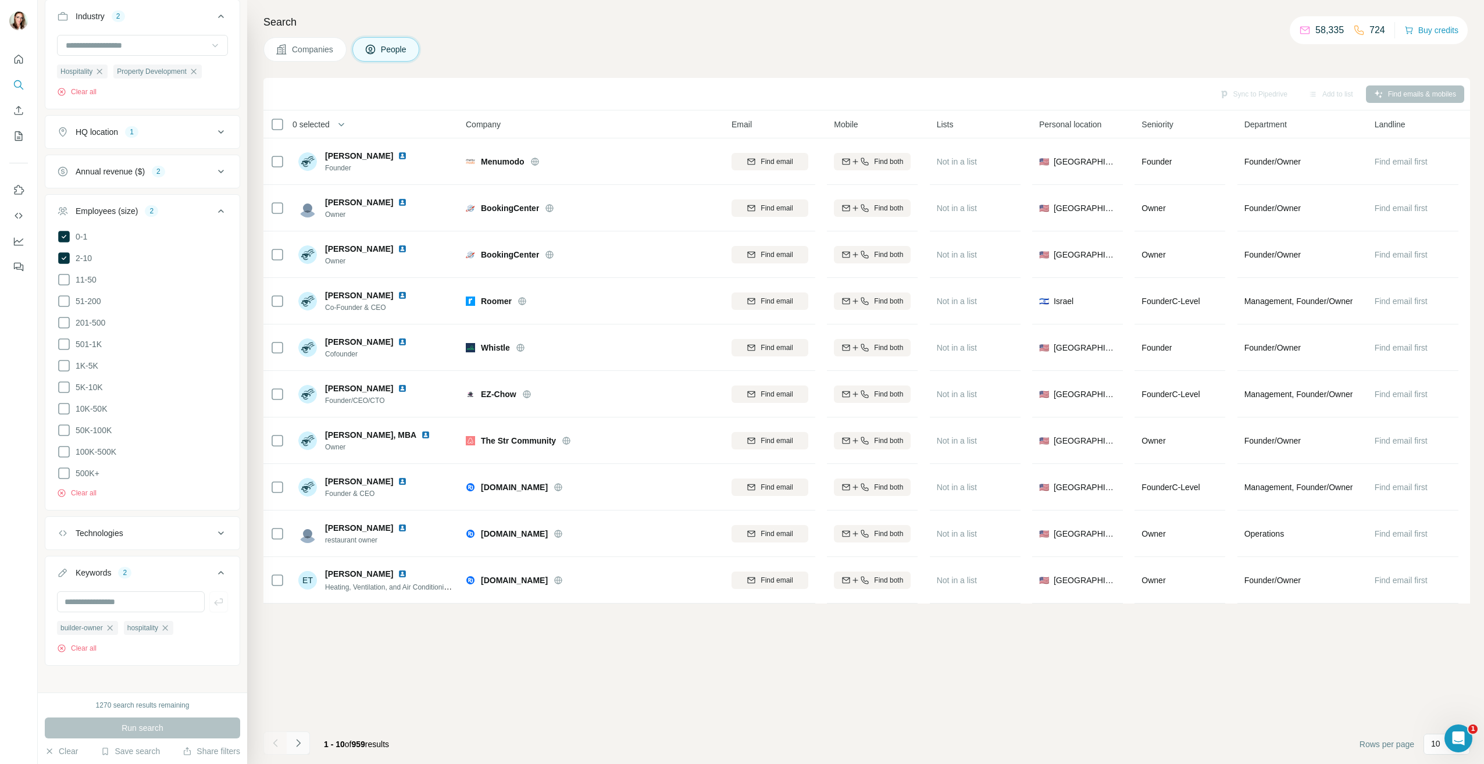
click at [293, 746] on icon "Navigate to next page" at bounding box center [299, 743] width 12 height 12
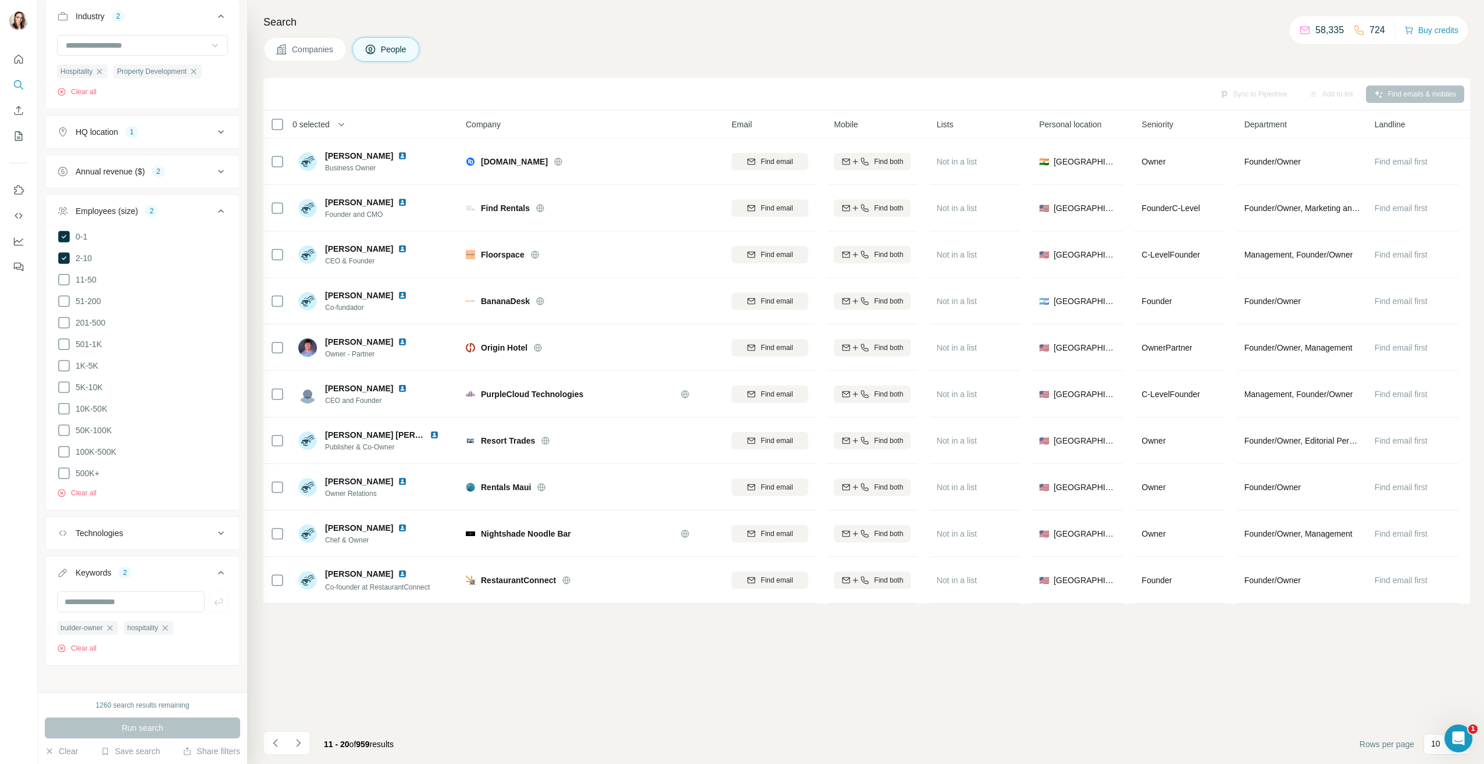
click at [296, 747] on icon "Navigate to next page" at bounding box center [299, 743] width 12 height 12
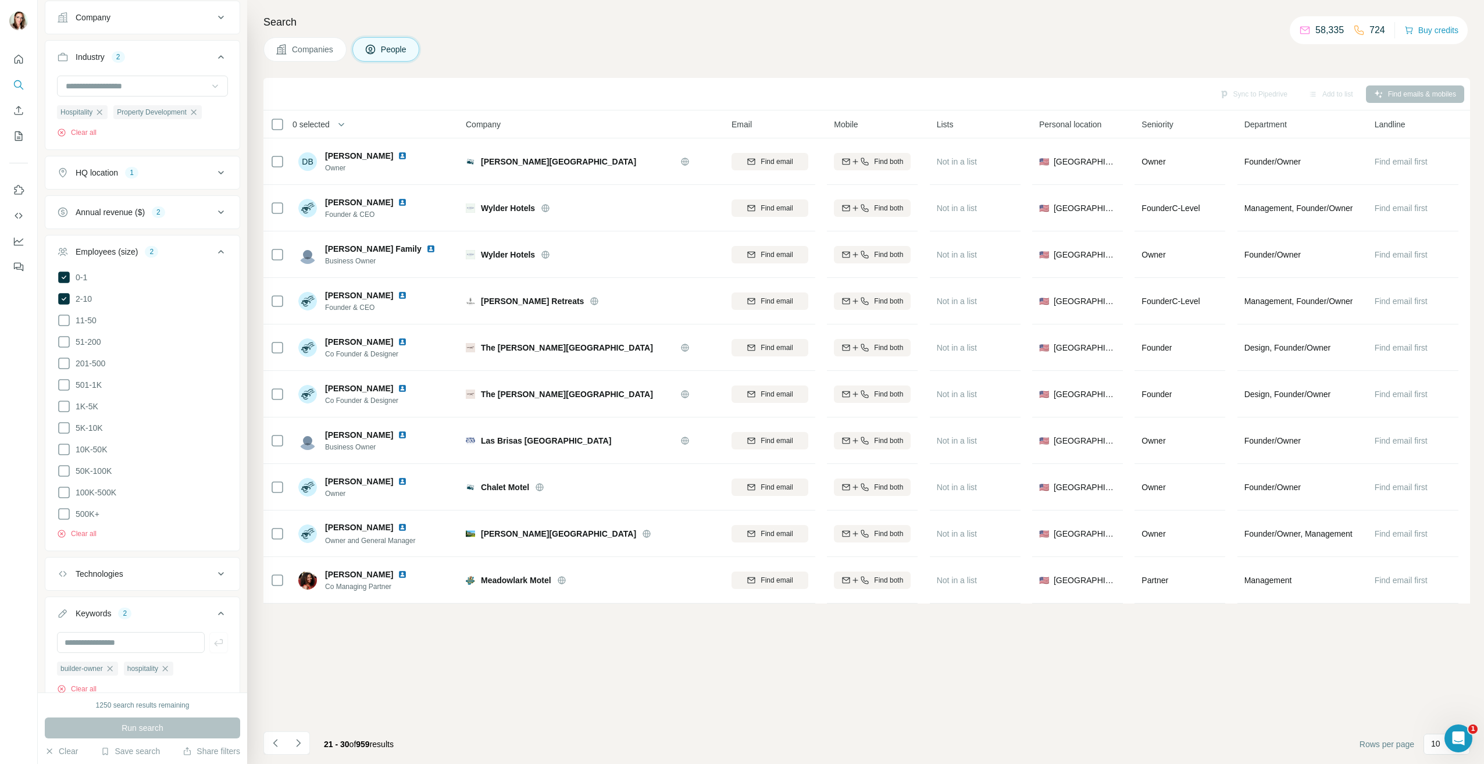
scroll to position [315, 0]
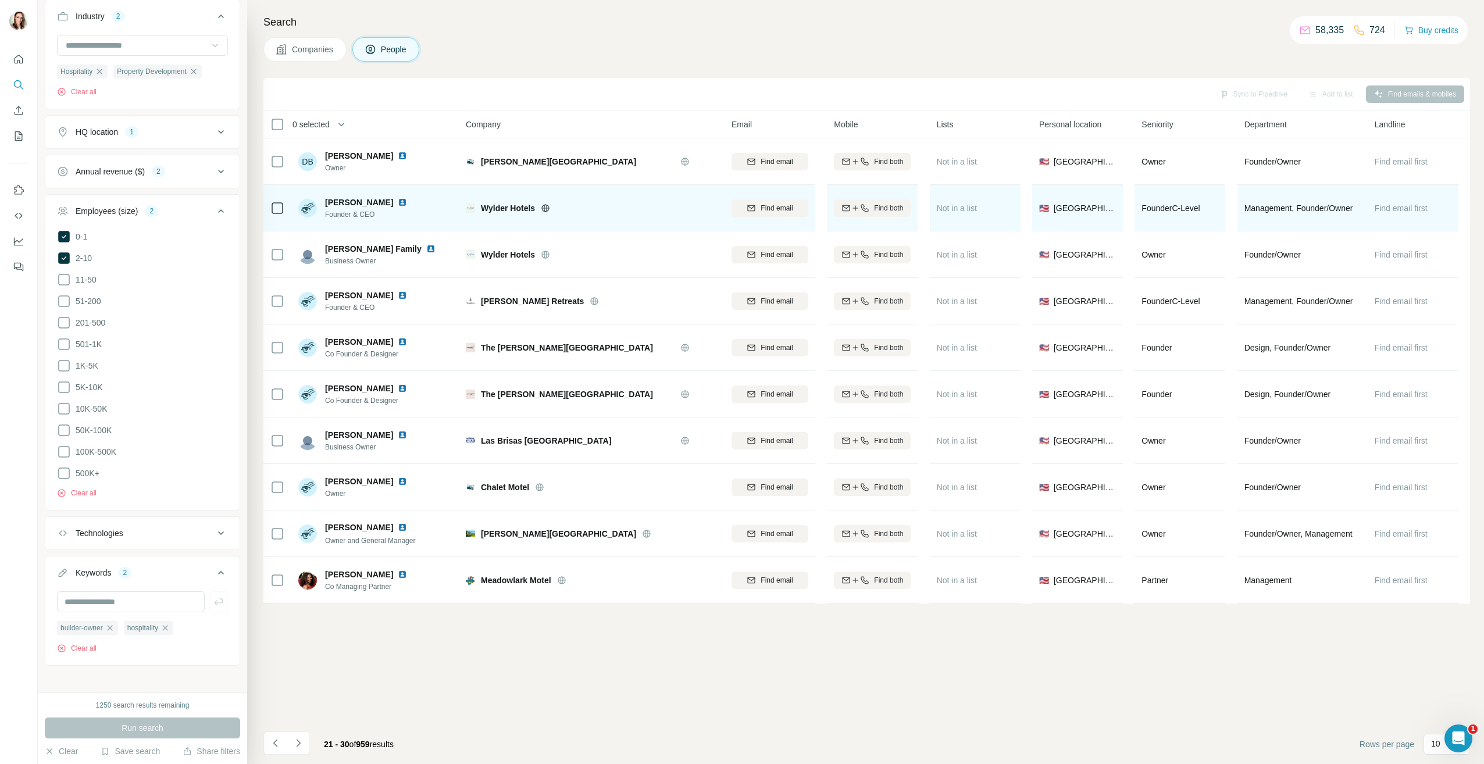
click at [398, 202] on img at bounding box center [402, 202] width 9 height 9
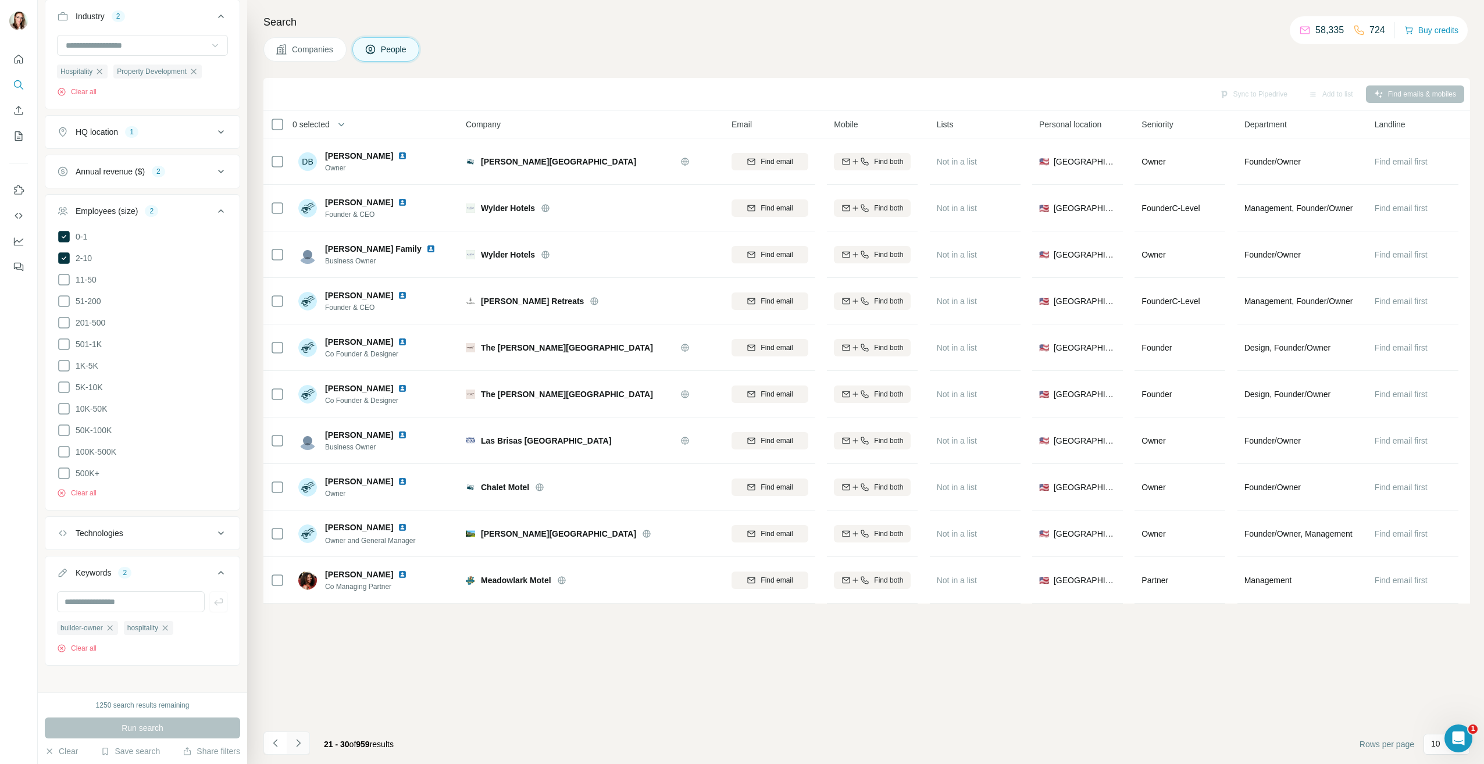
click at [301, 744] on icon "Navigate to next page" at bounding box center [299, 743] width 12 height 12
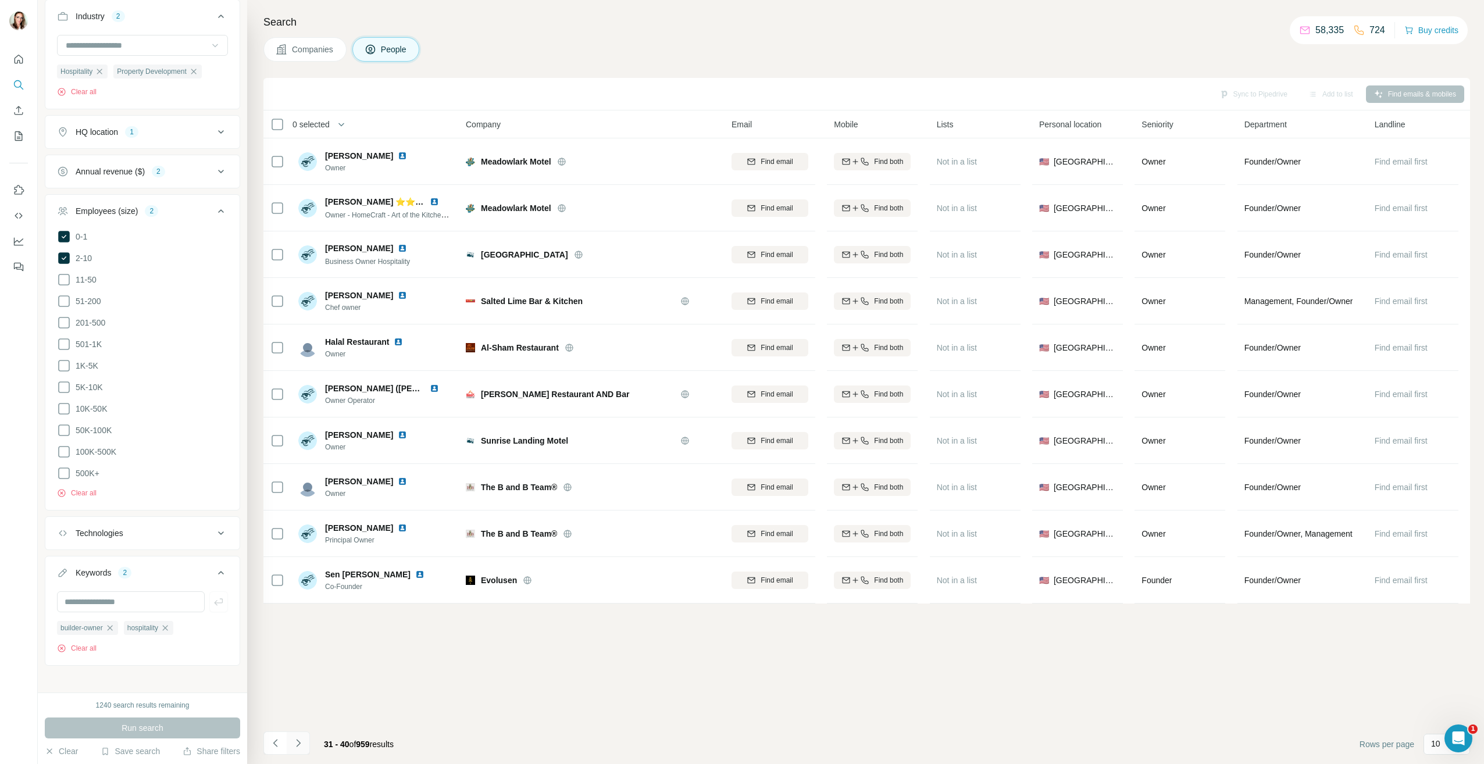
click at [305, 743] on button "Navigate to next page" at bounding box center [298, 743] width 23 height 23
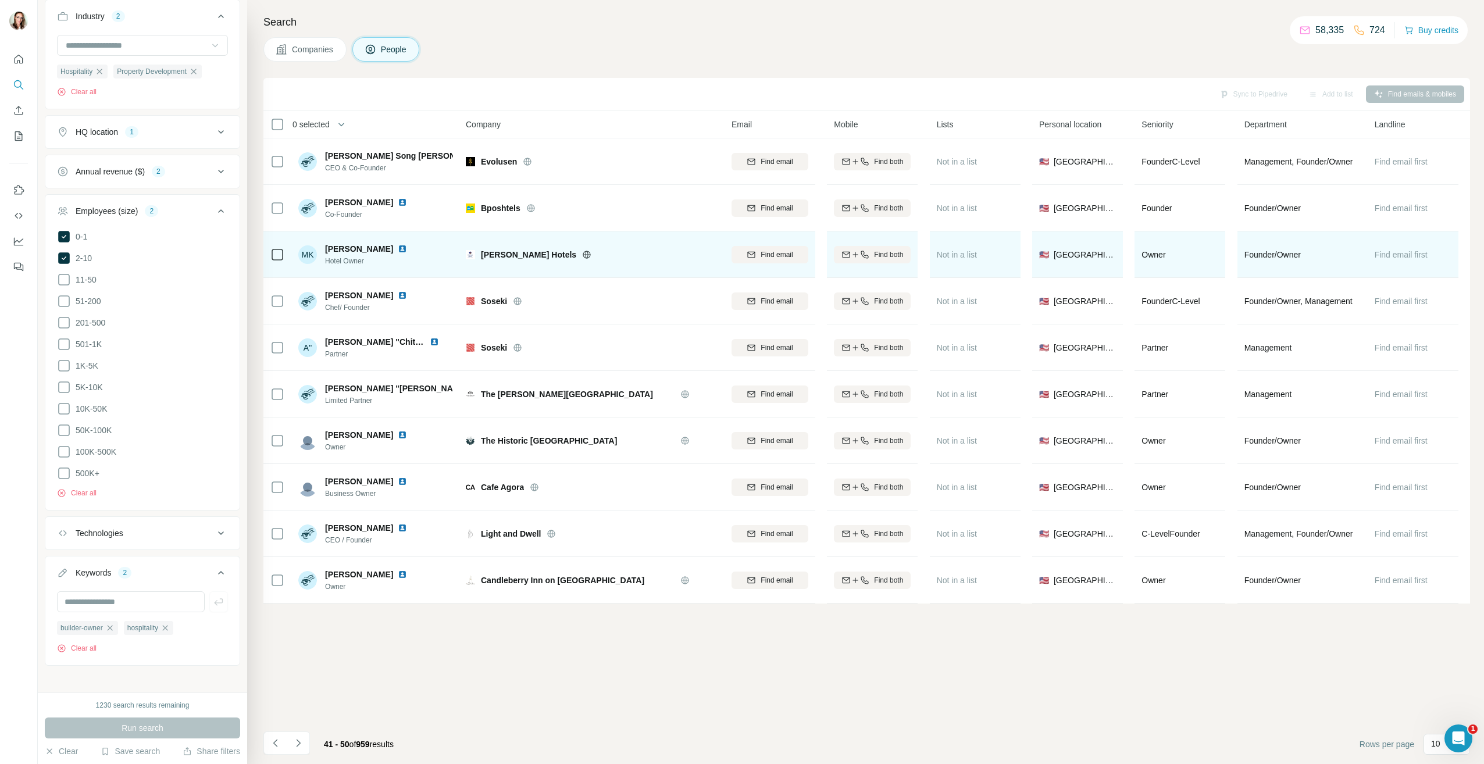
click at [398, 251] on img at bounding box center [402, 248] width 9 height 9
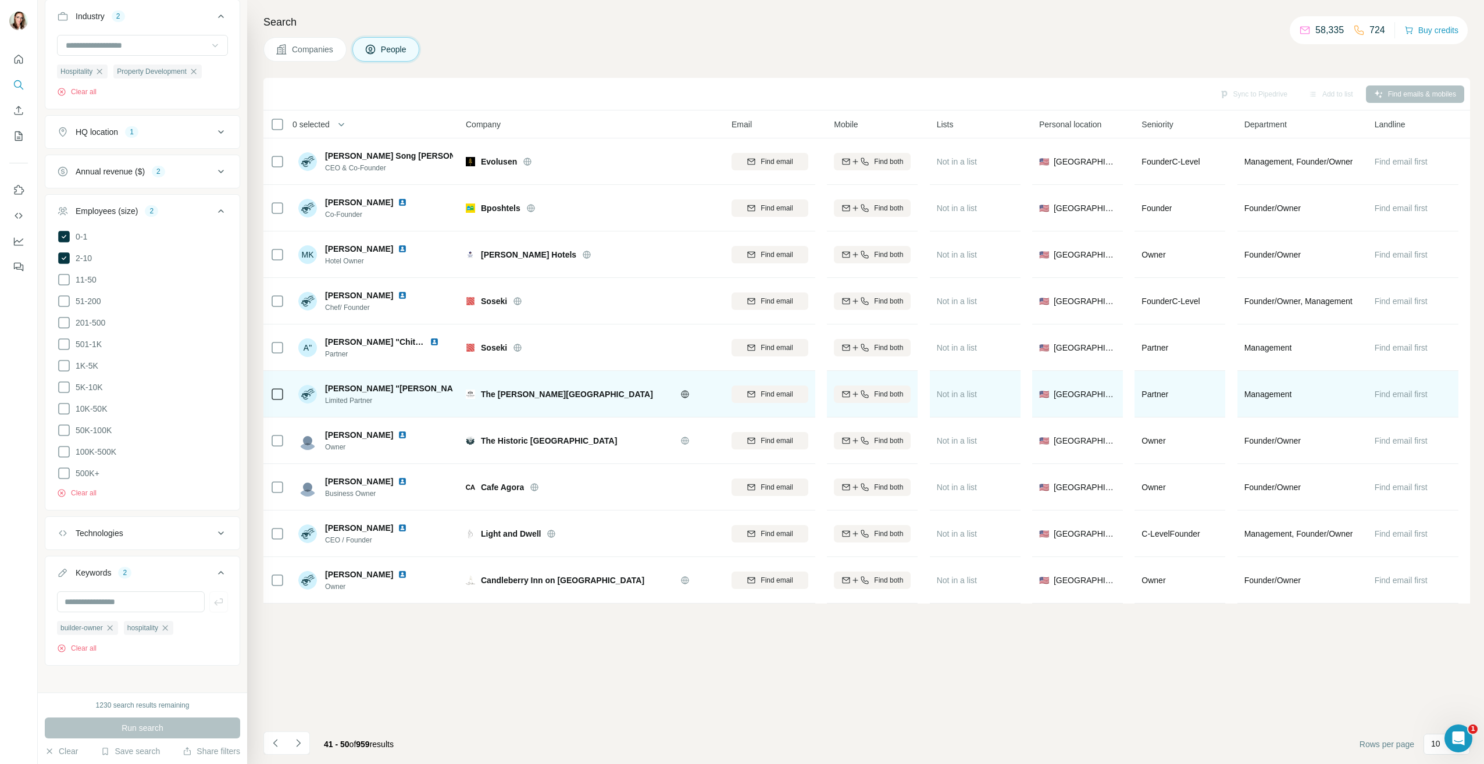
click at [487, 386] on img at bounding box center [491, 388] width 9 height 9
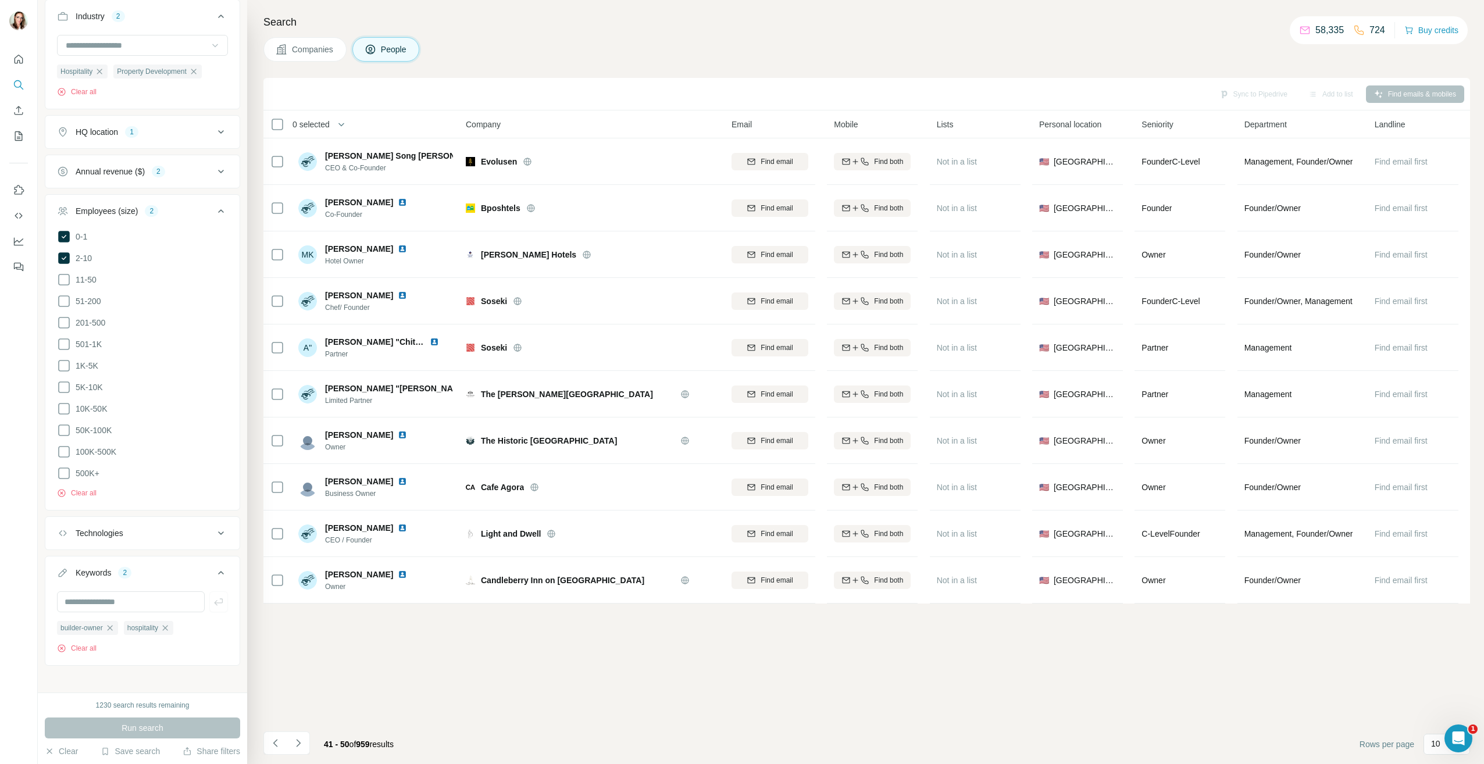
click at [293, 740] on icon "Navigate to next page" at bounding box center [299, 743] width 12 height 12
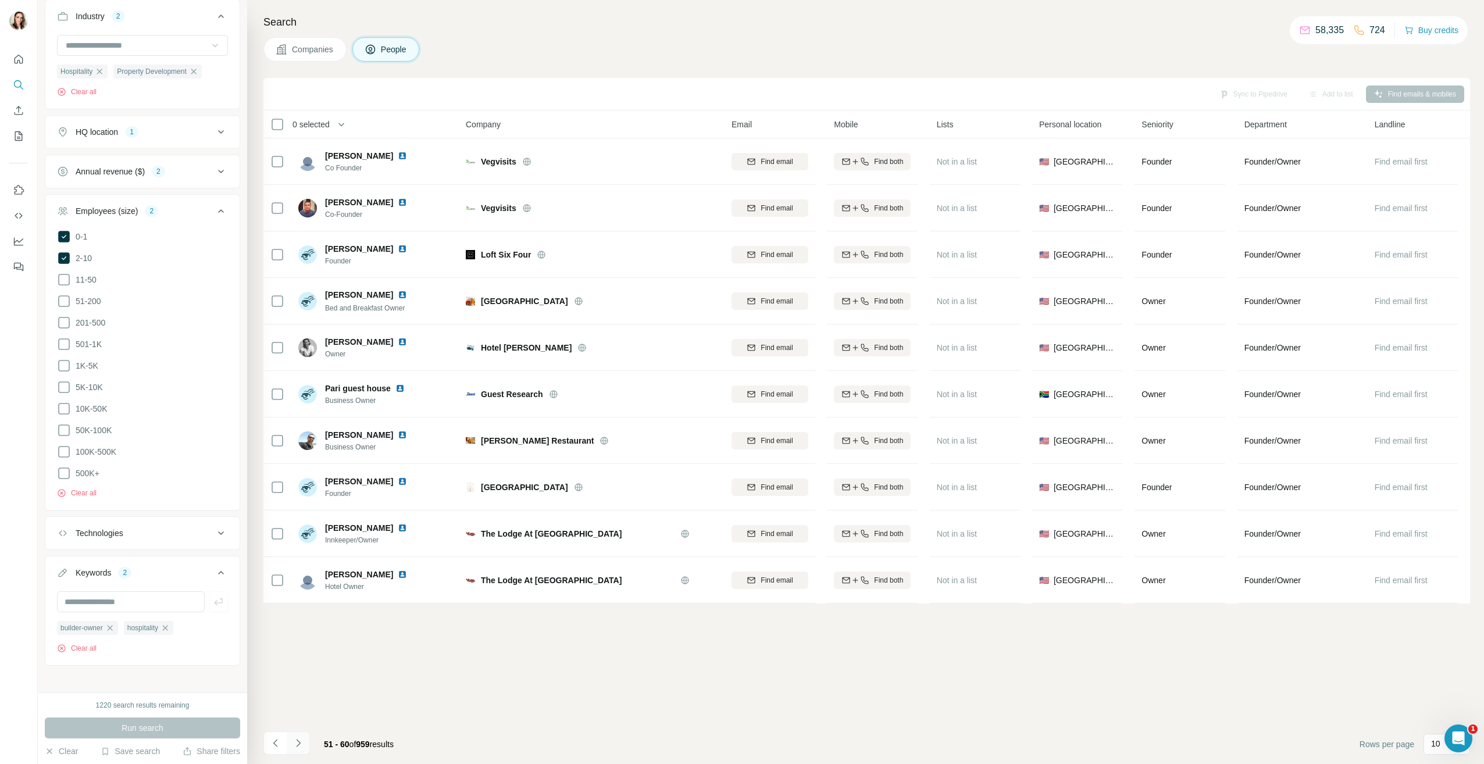
click at [294, 746] on icon "Navigate to next page" at bounding box center [299, 743] width 12 height 12
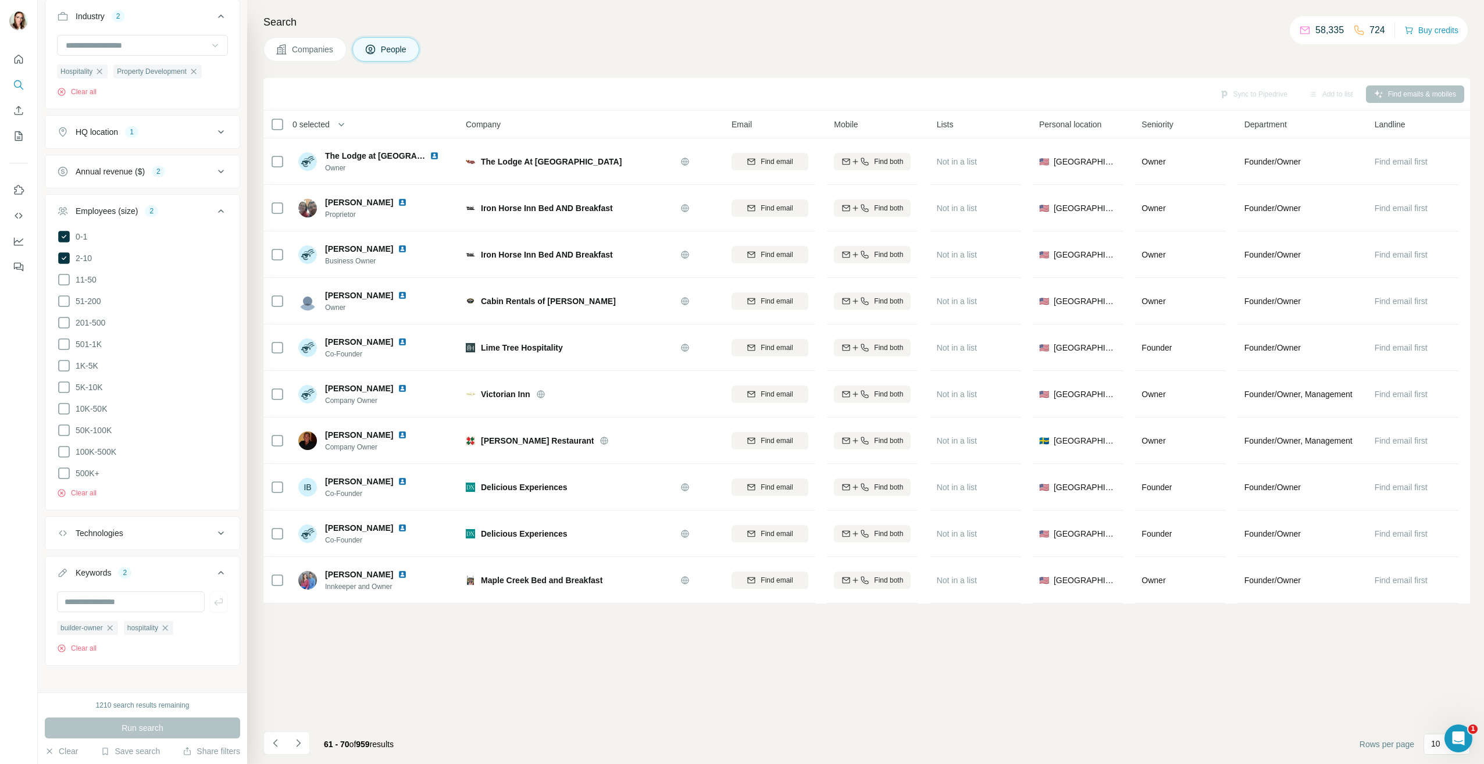
click at [294, 746] on icon "Navigate to next page" at bounding box center [299, 743] width 12 height 12
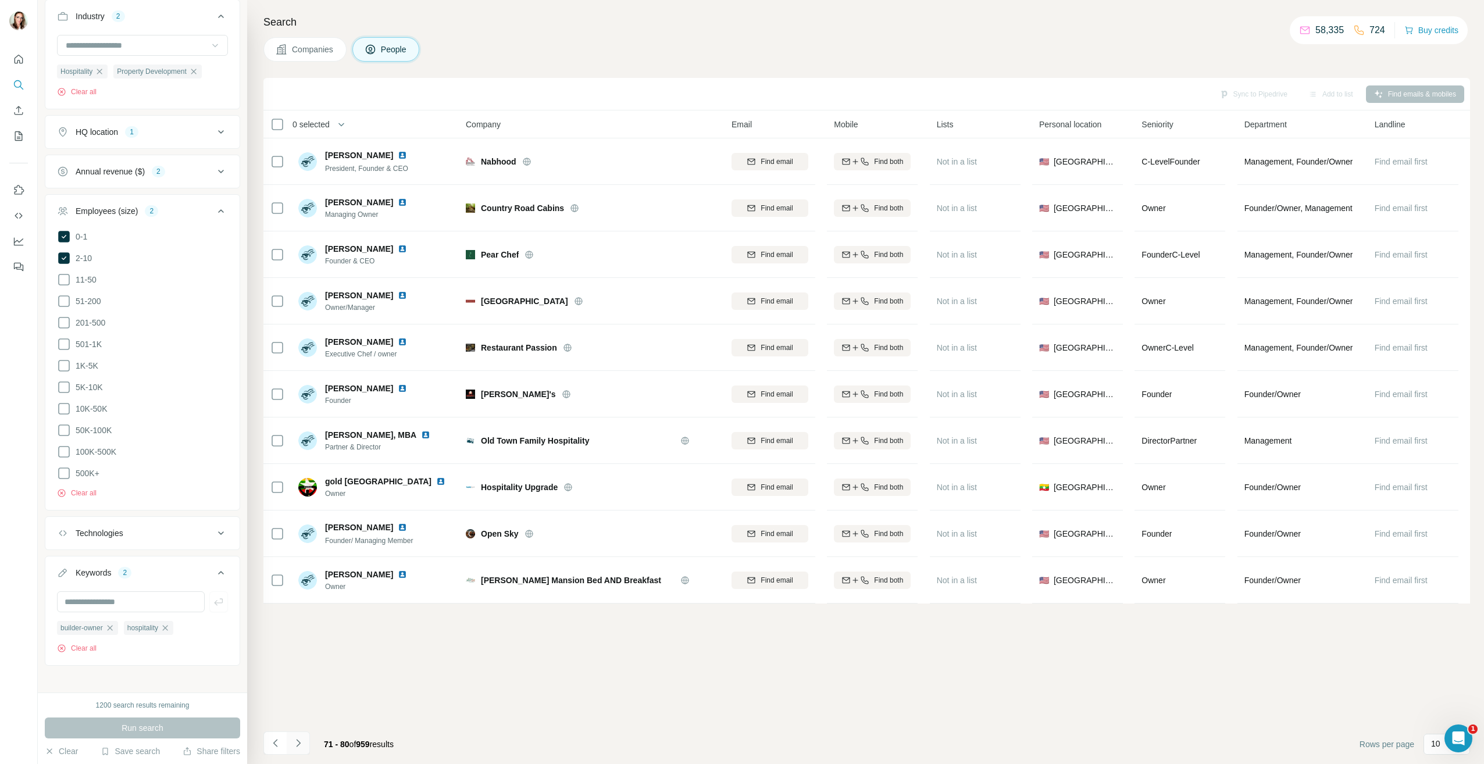
click at [293, 751] on button "Navigate to next page" at bounding box center [298, 743] width 23 height 23
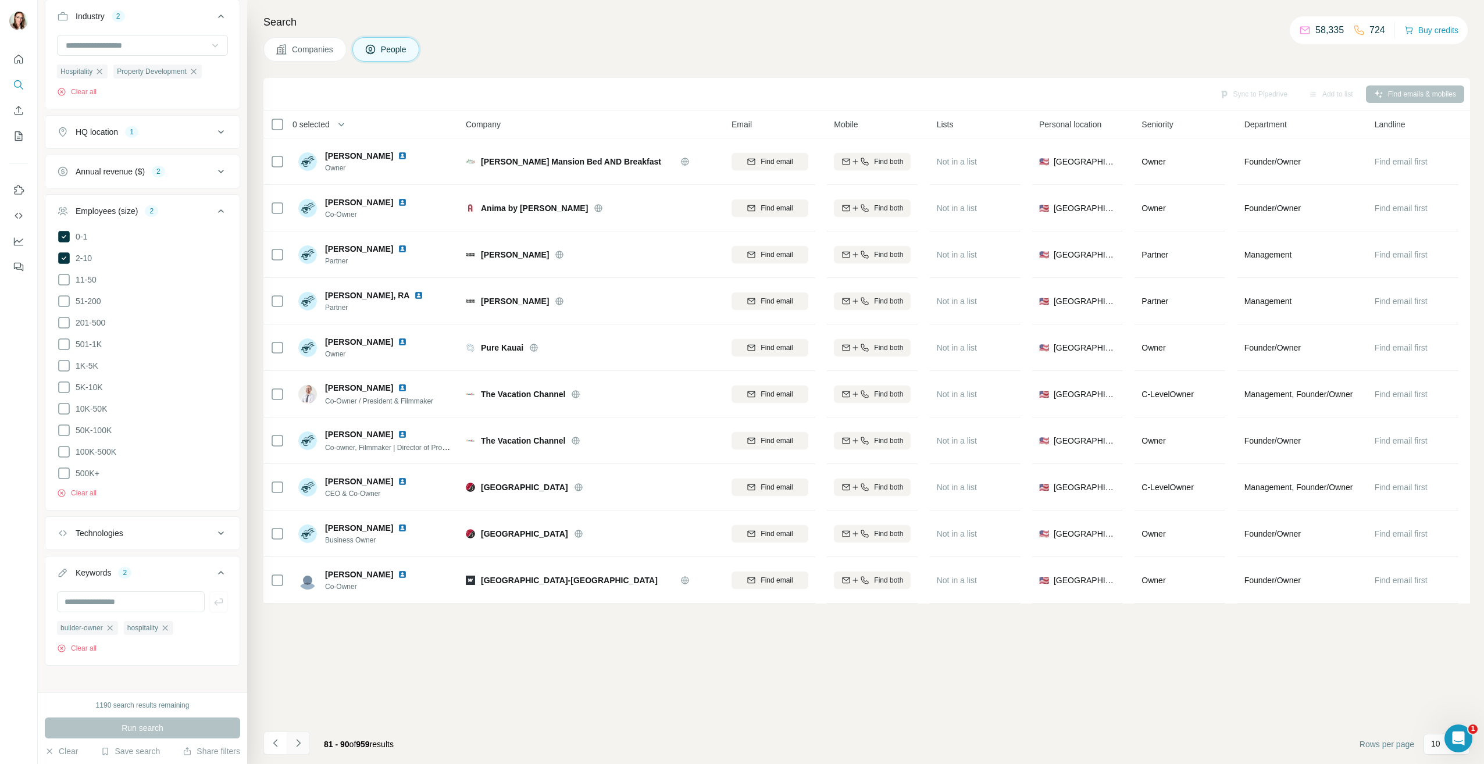
click at [298, 740] on icon "Navigate to next page" at bounding box center [299, 743] width 12 height 12
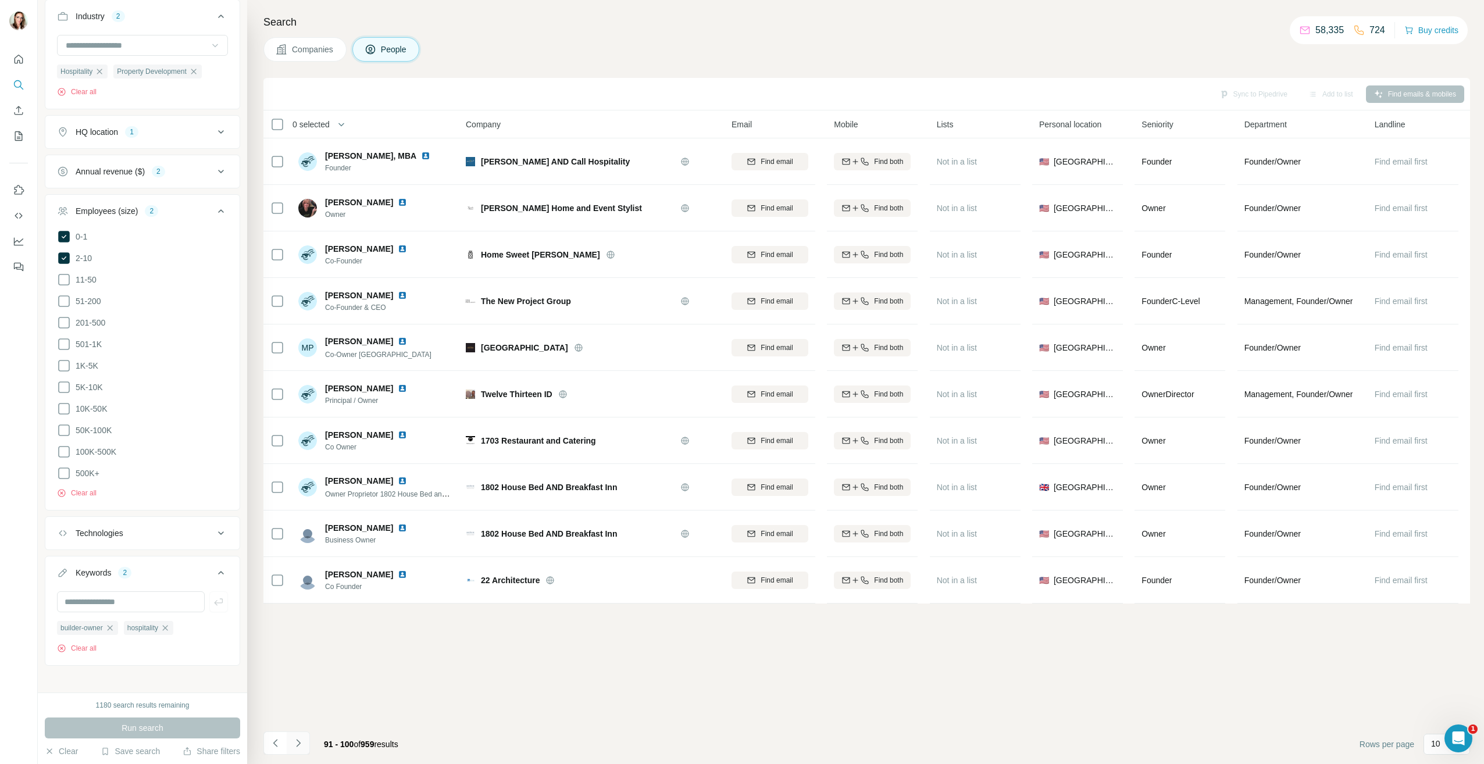
click at [301, 744] on icon "Navigate to next page" at bounding box center [299, 743] width 12 height 12
